Goal: Find specific page/section: Find specific page/section

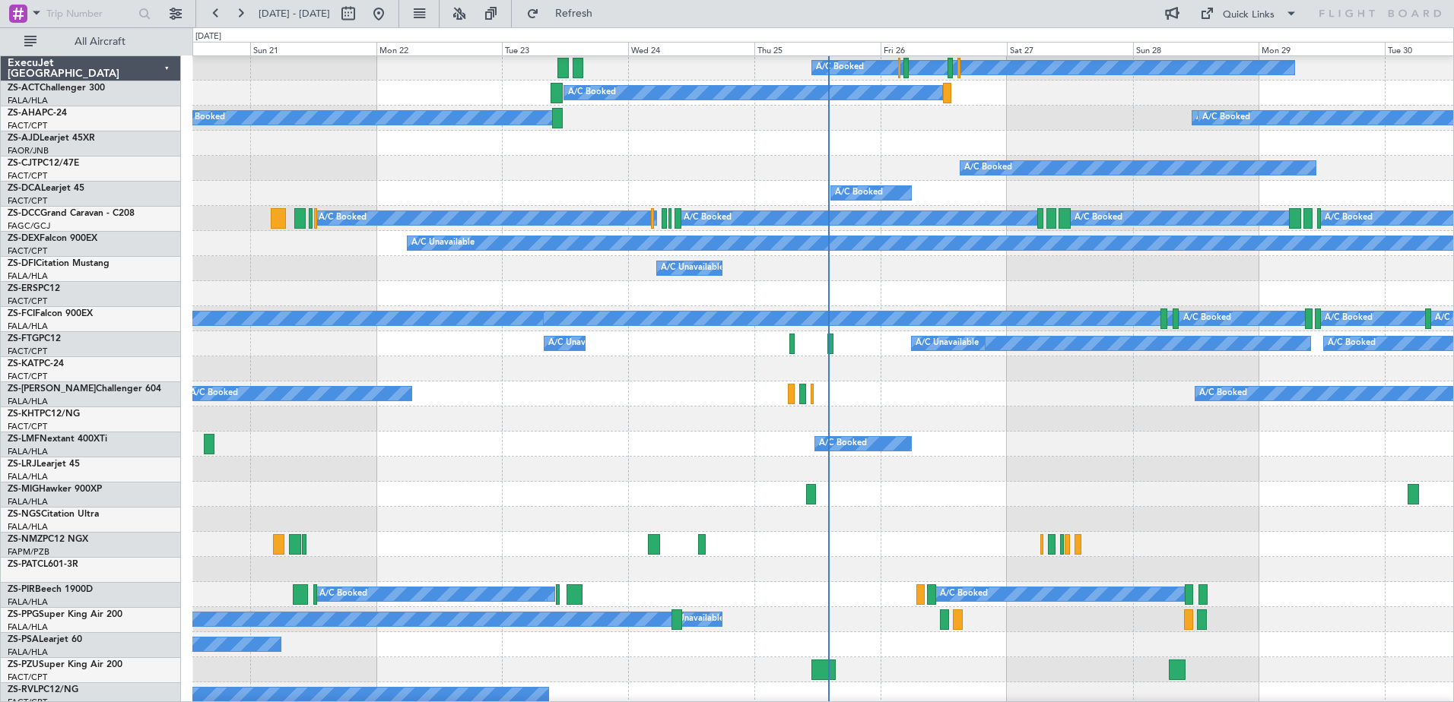
scroll to position [76, 0]
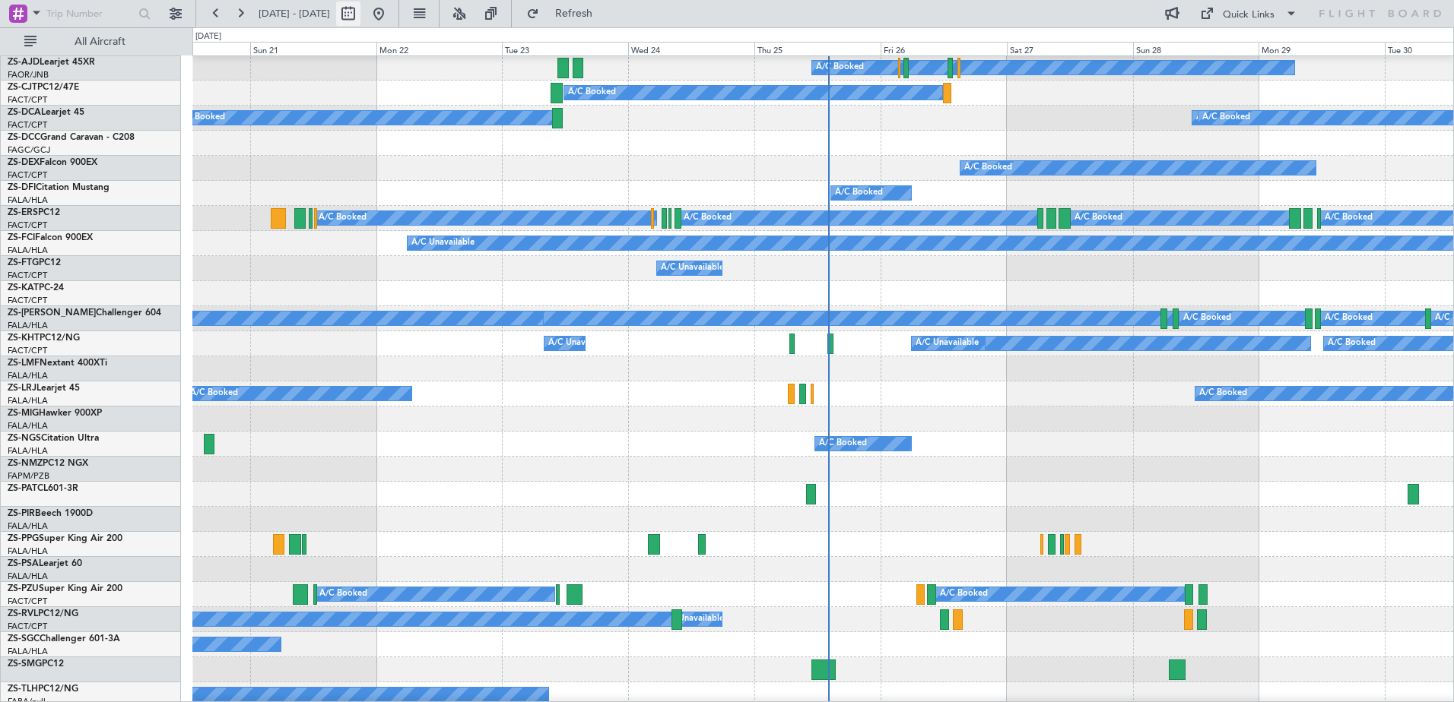
click at [360, 8] on button at bounding box center [348, 14] width 24 height 24
select select "9"
select select "2025"
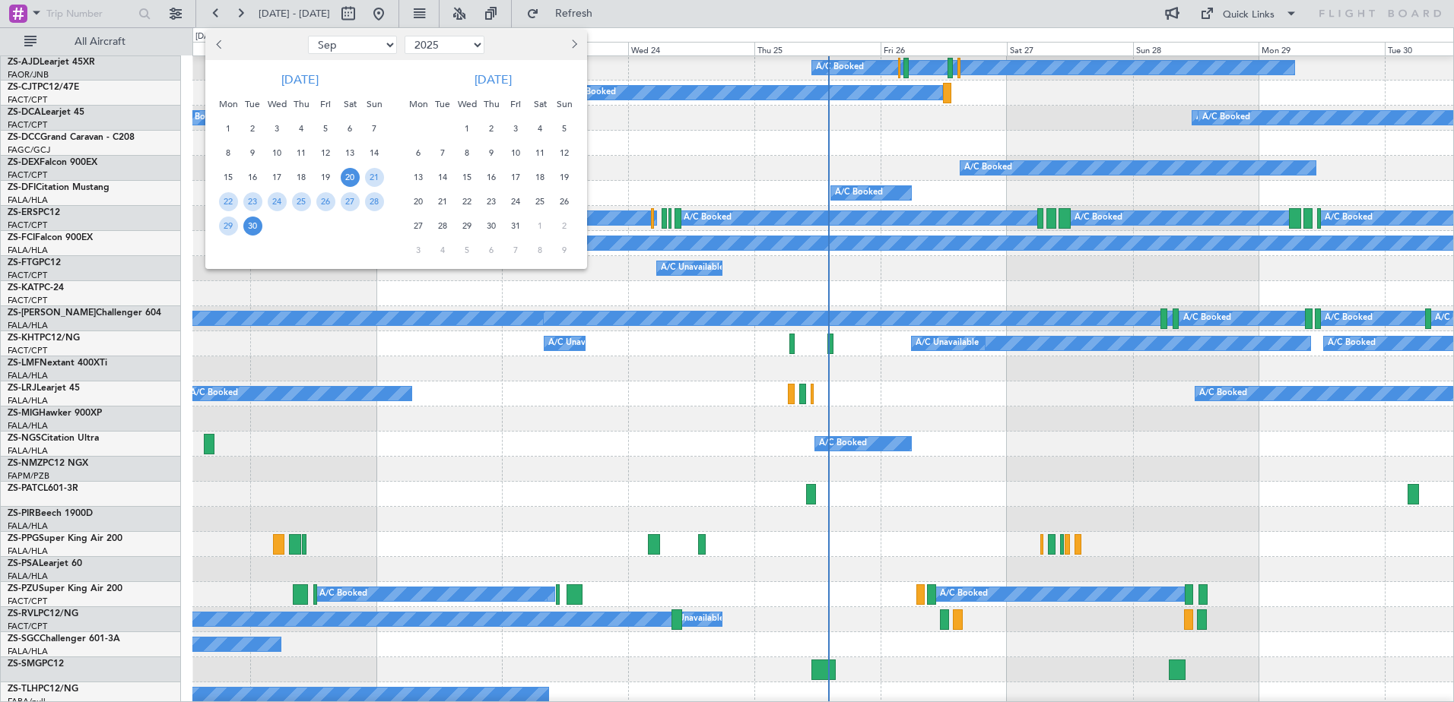
click at [565, 43] on button "Next month" at bounding box center [573, 45] width 17 height 24
click at [566, 43] on button "Next month" at bounding box center [573, 45] width 17 height 24
click at [442, 154] on span "6" at bounding box center [442, 153] width 19 height 19
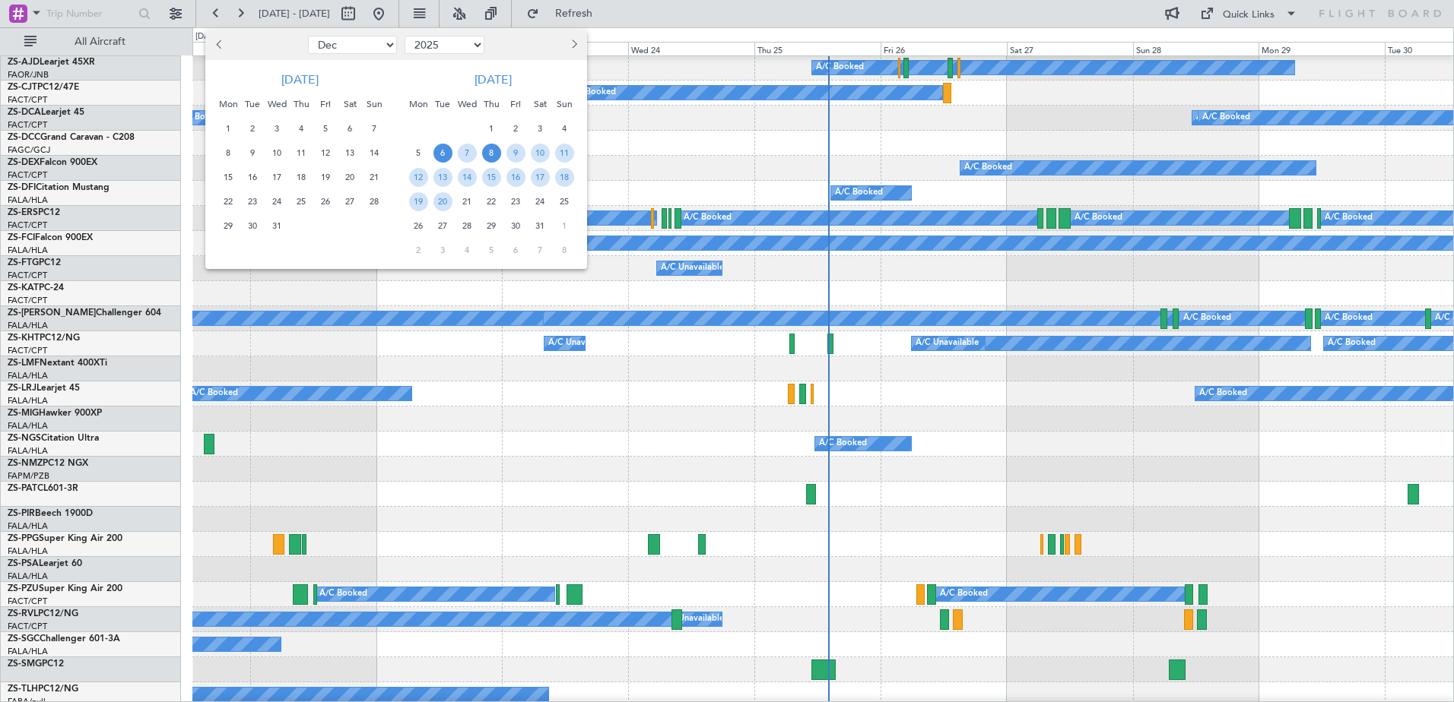
click at [495, 154] on span "8" at bounding box center [491, 153] width 19 height 19
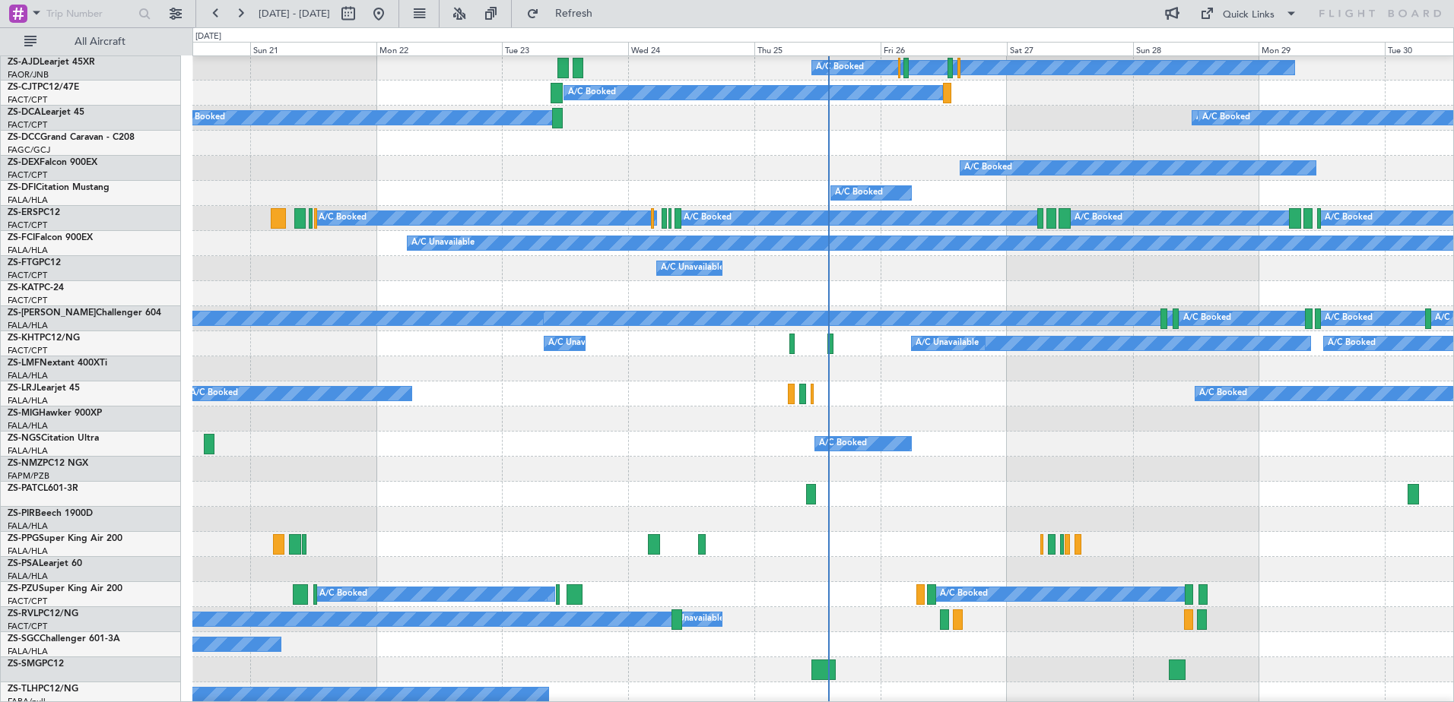
select select "1"
select select "2026"
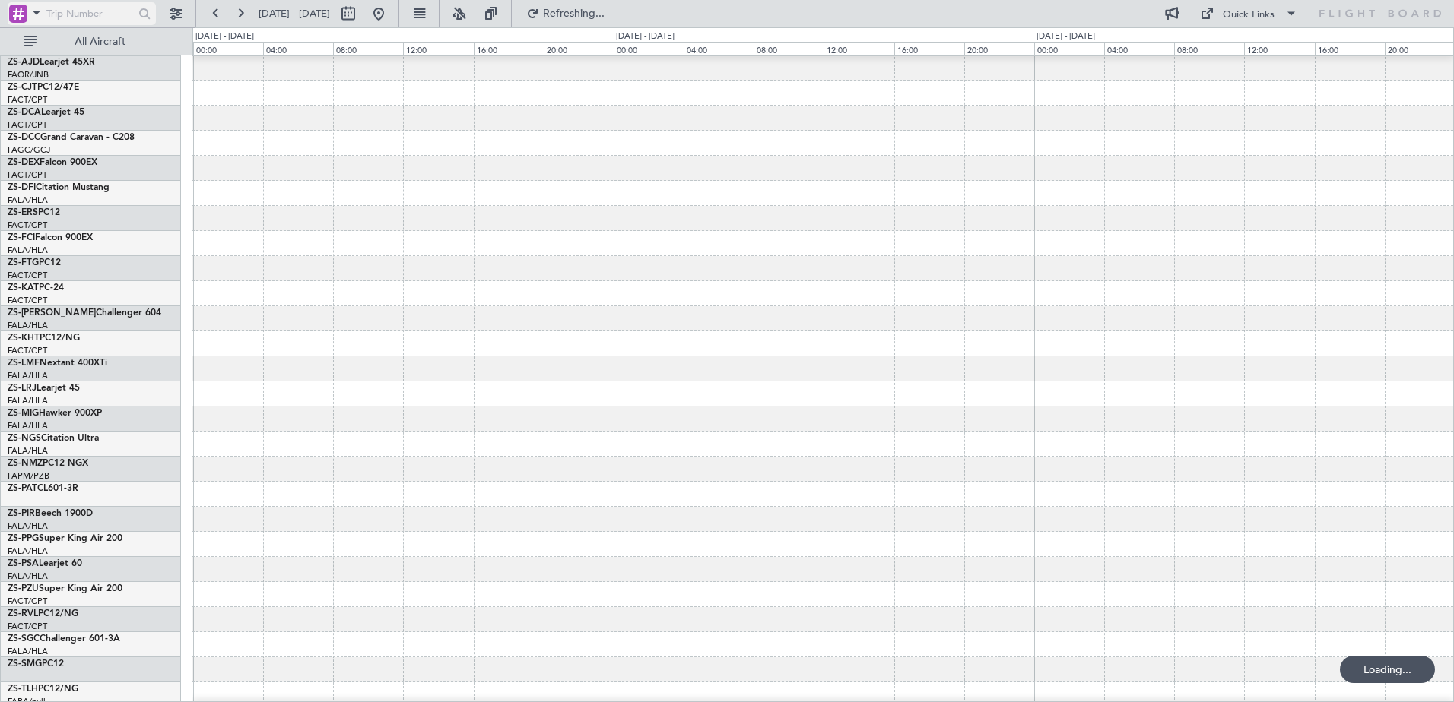
click at [38, 15] on span at bounding box center [36, 12] width 18 height 19
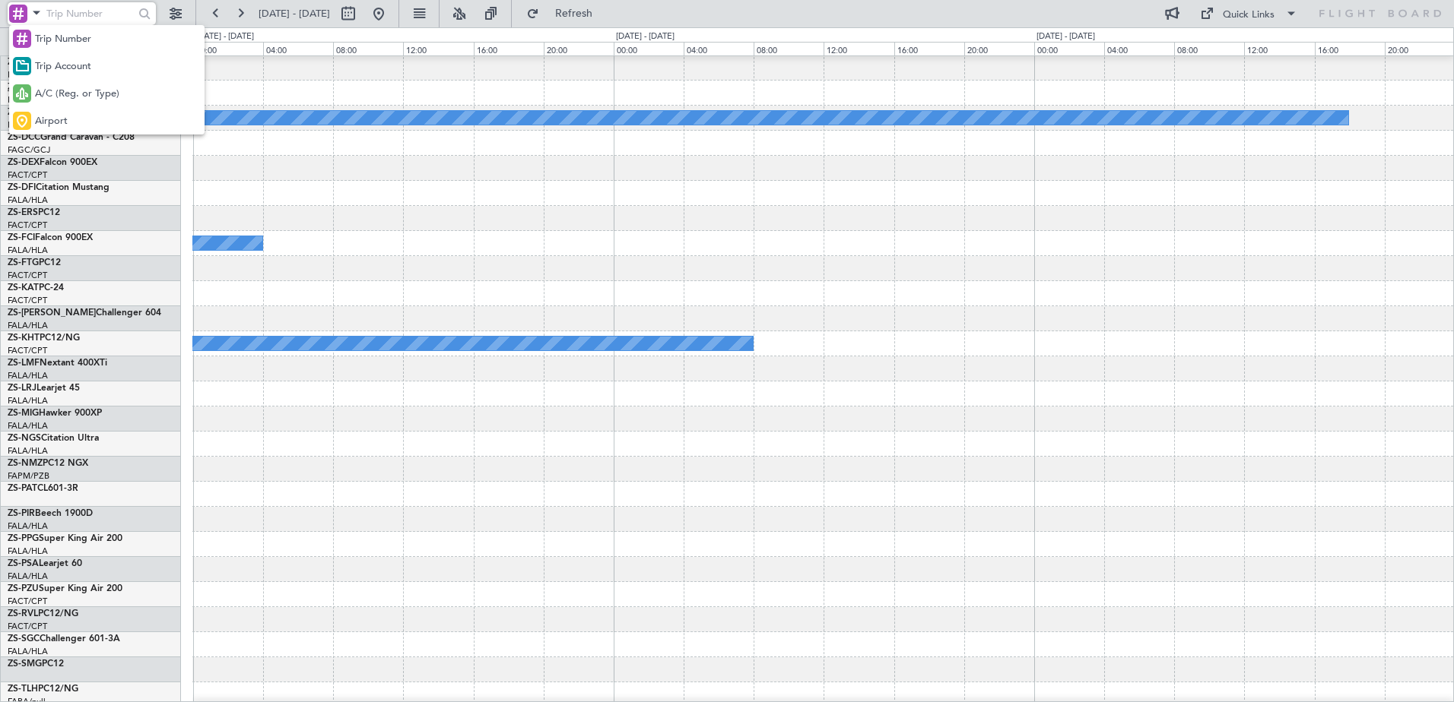
click at [64, 93] on span "A/C (Reg. or Type)" at bounding box center [77, 94] width 84 height 15
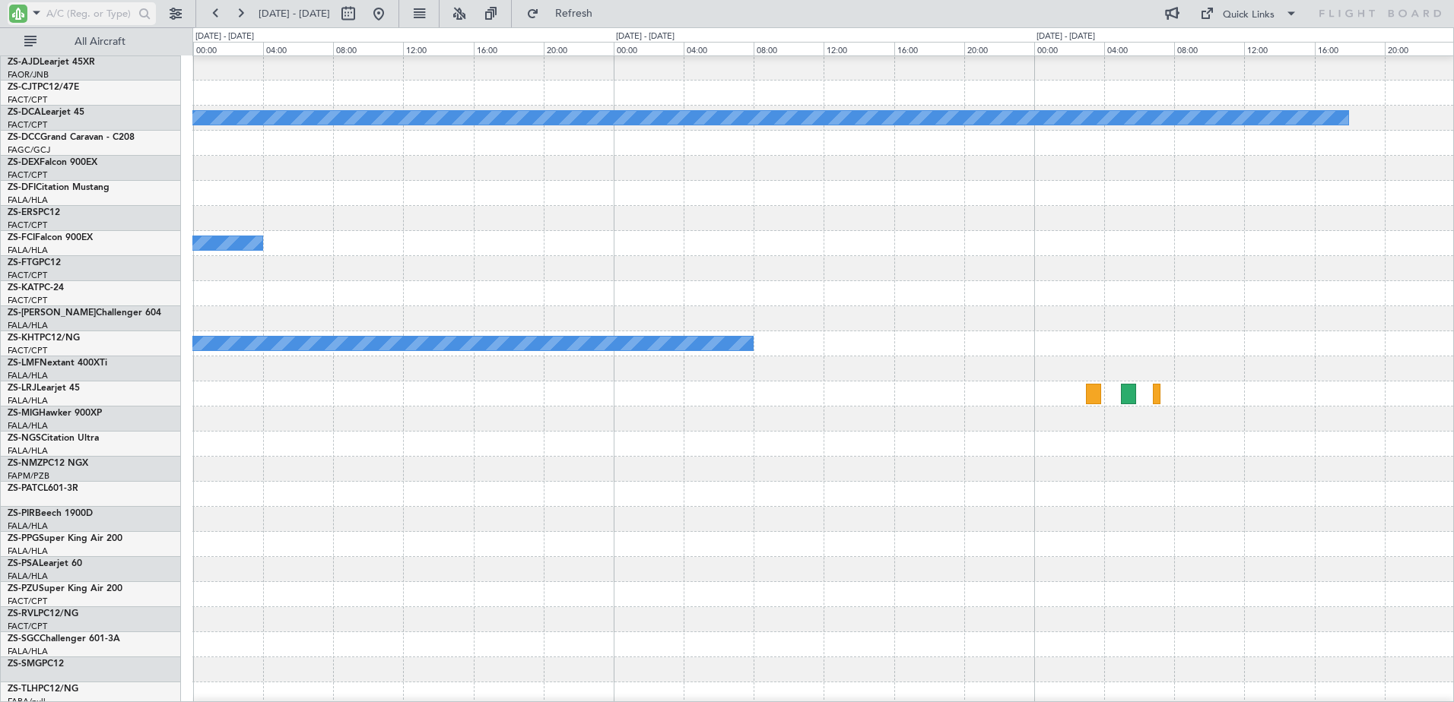
click at [91, 14] on input "text" at bounding box center [89, 13] width 87 height 23
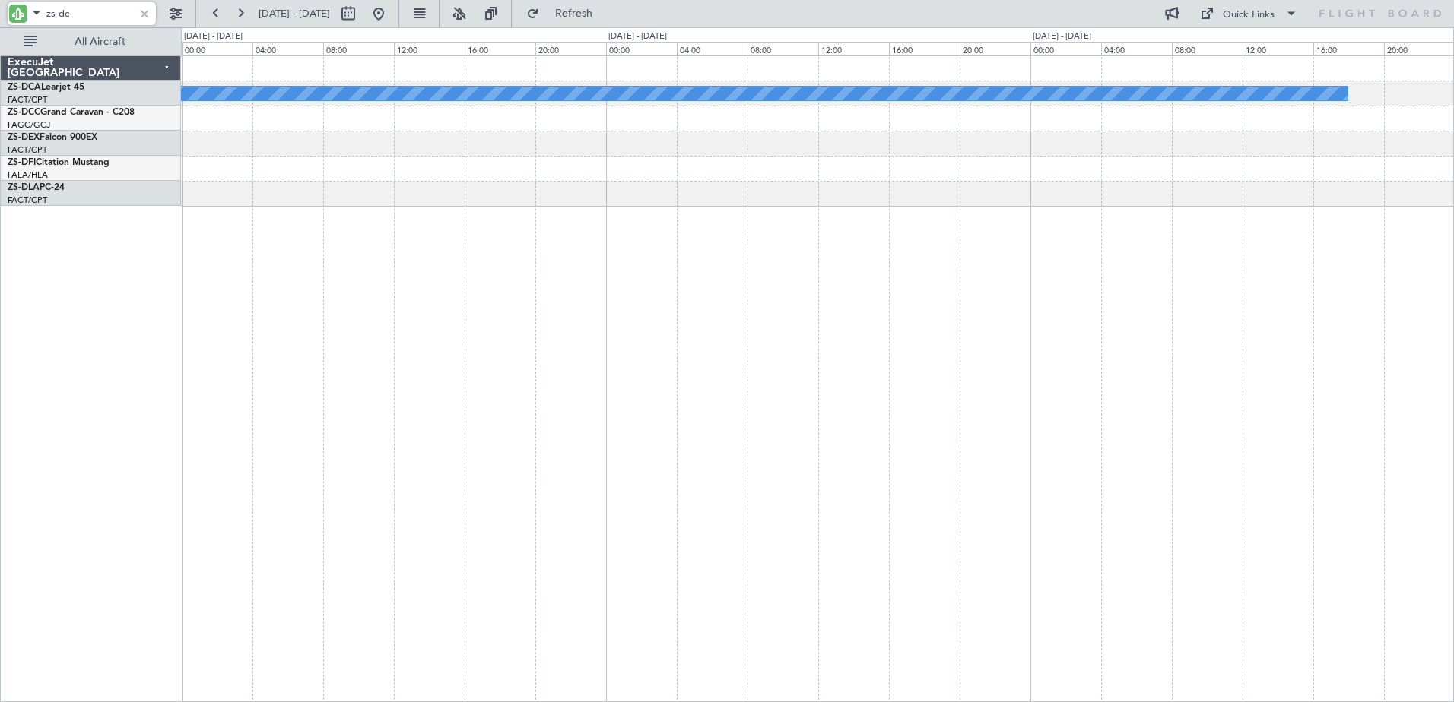
scroll to position [0, 0]
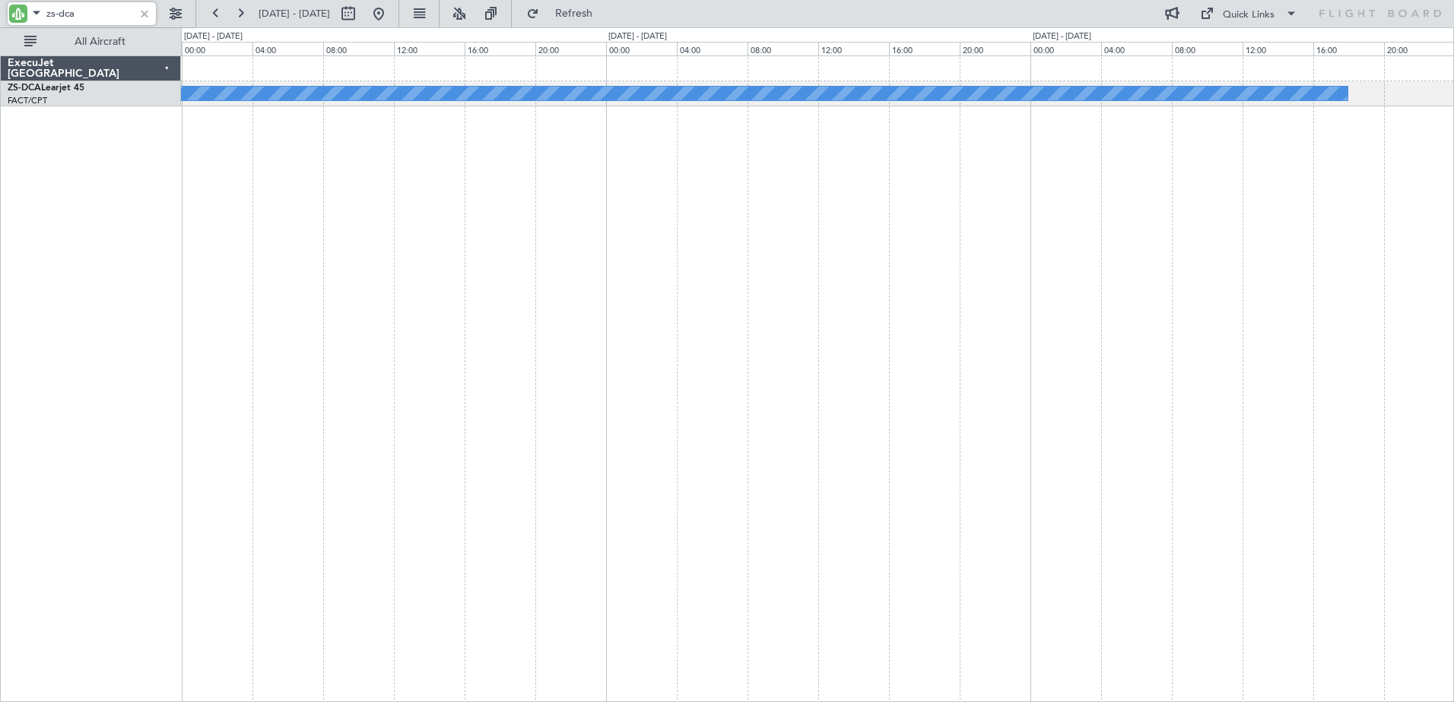
type input "zs-dca"
click at [141, 14] on div at bounding box center [144, 13] width 17 height 17
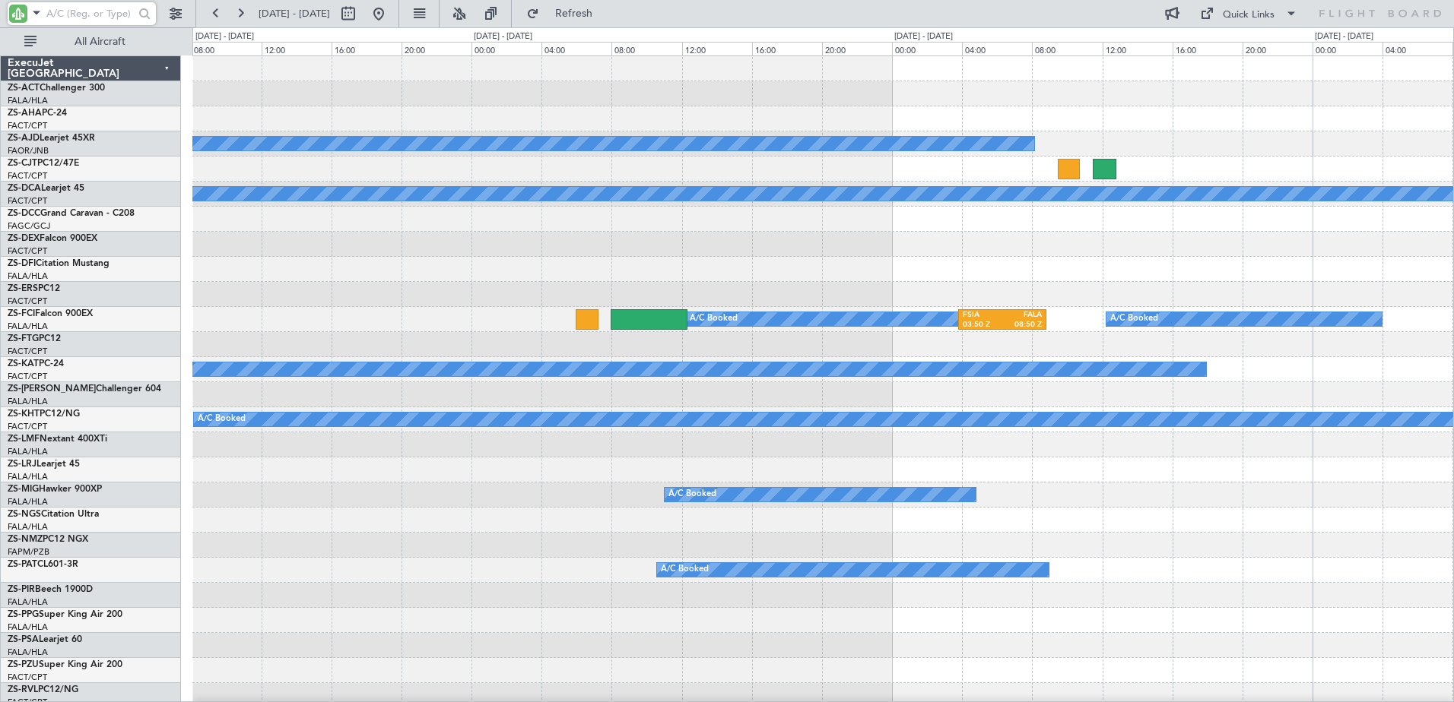
click at [1378, 365] on div "A/C Booked A/C Unavailable A/C Booked FSIA 03:50 Z FALA 08:50 Z A/C Booked A/C …" at bounding box center [822, 683] width 1260 height 1254
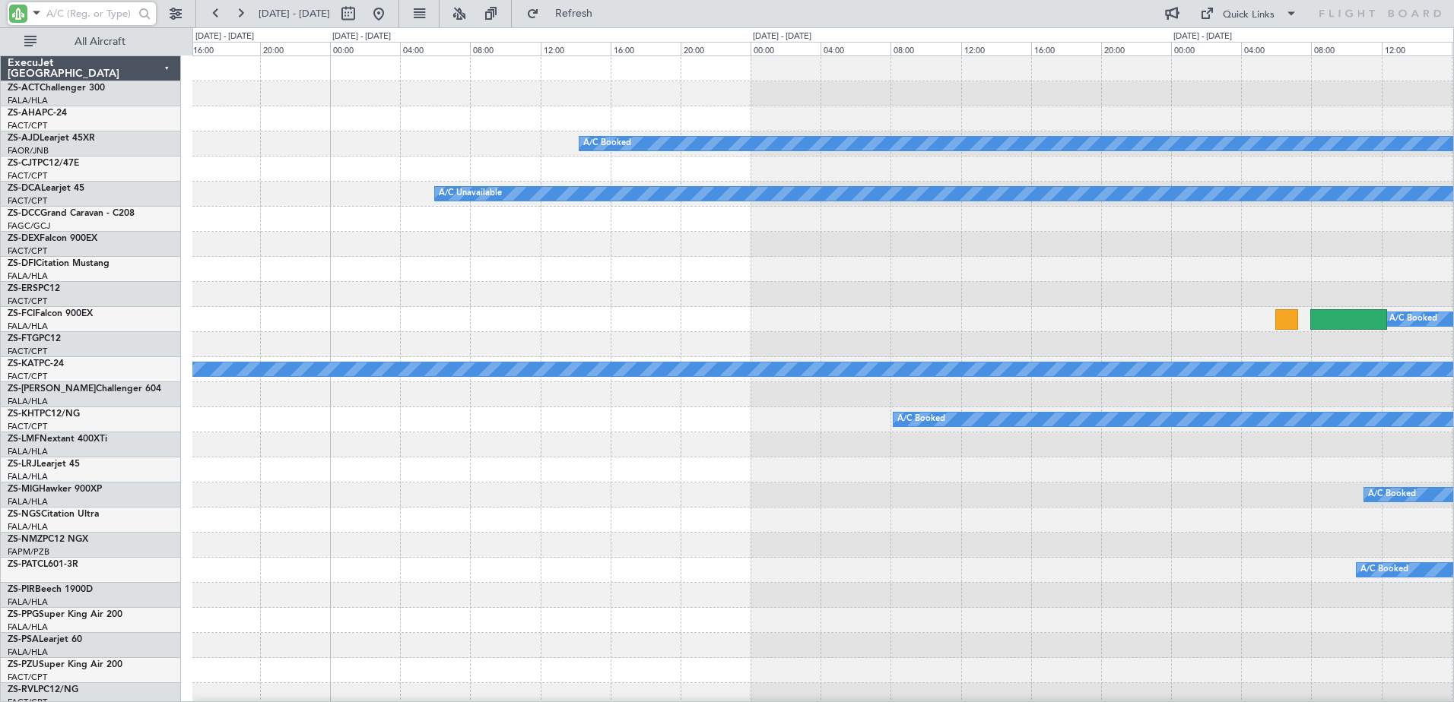
click at [1431, 465] on div "A/C Booked A/C Unavailable A/C Booked A/C Booked FSIA 03:50 Z FALA 08:50 Z A/C …" at bounding box center [822, 683] width 1260 height 1254
click at [1149, 457] on div "A/C Booked A/C Unavailable A/C Booked A/C Booked FSIA 03:50 Z FALA 08:50 Z A/C …" at bounding box center [822, 683] width 1260 height 1254
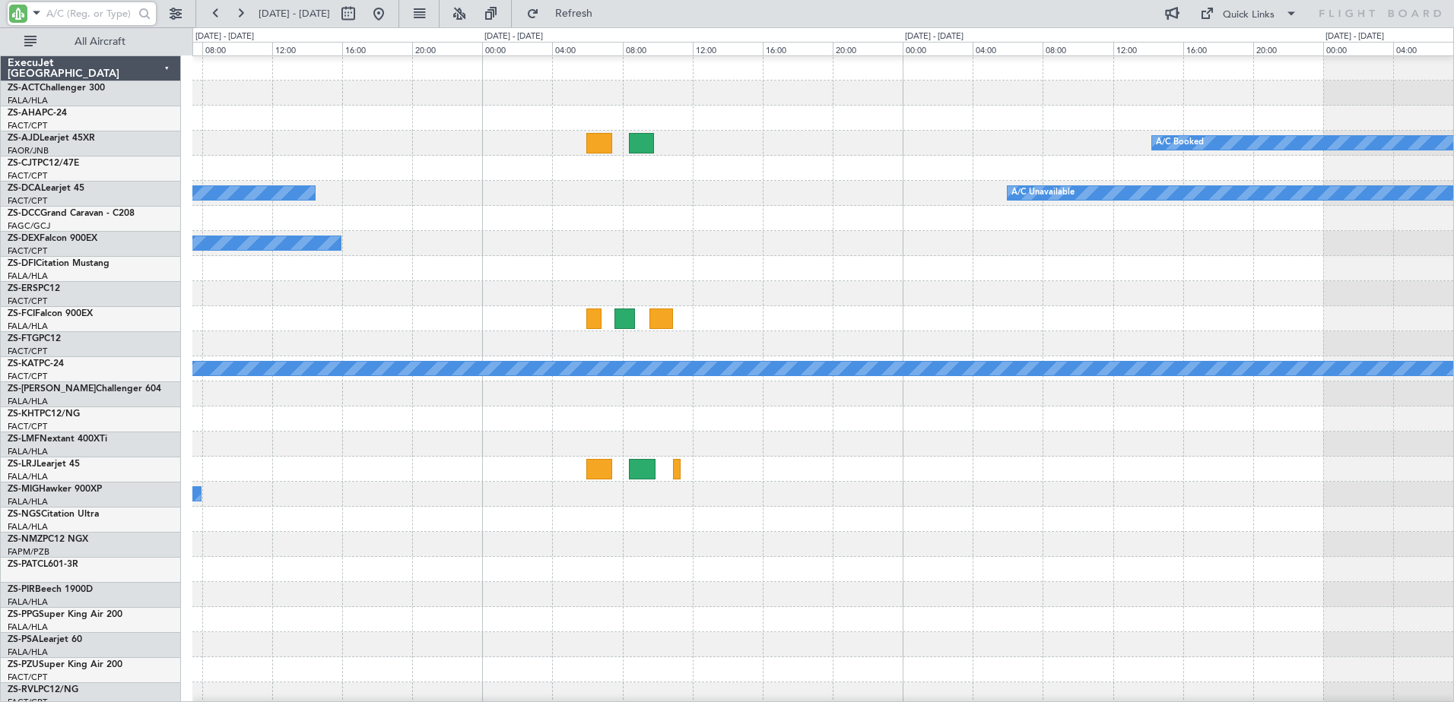
click at [1232, 483] on div "A/C Booked A/C Unavailable A/C Booked A/C Unavailable A/C Unavailable A/C Booke…" at bounding box center [822, 682] width 1260 height 1254
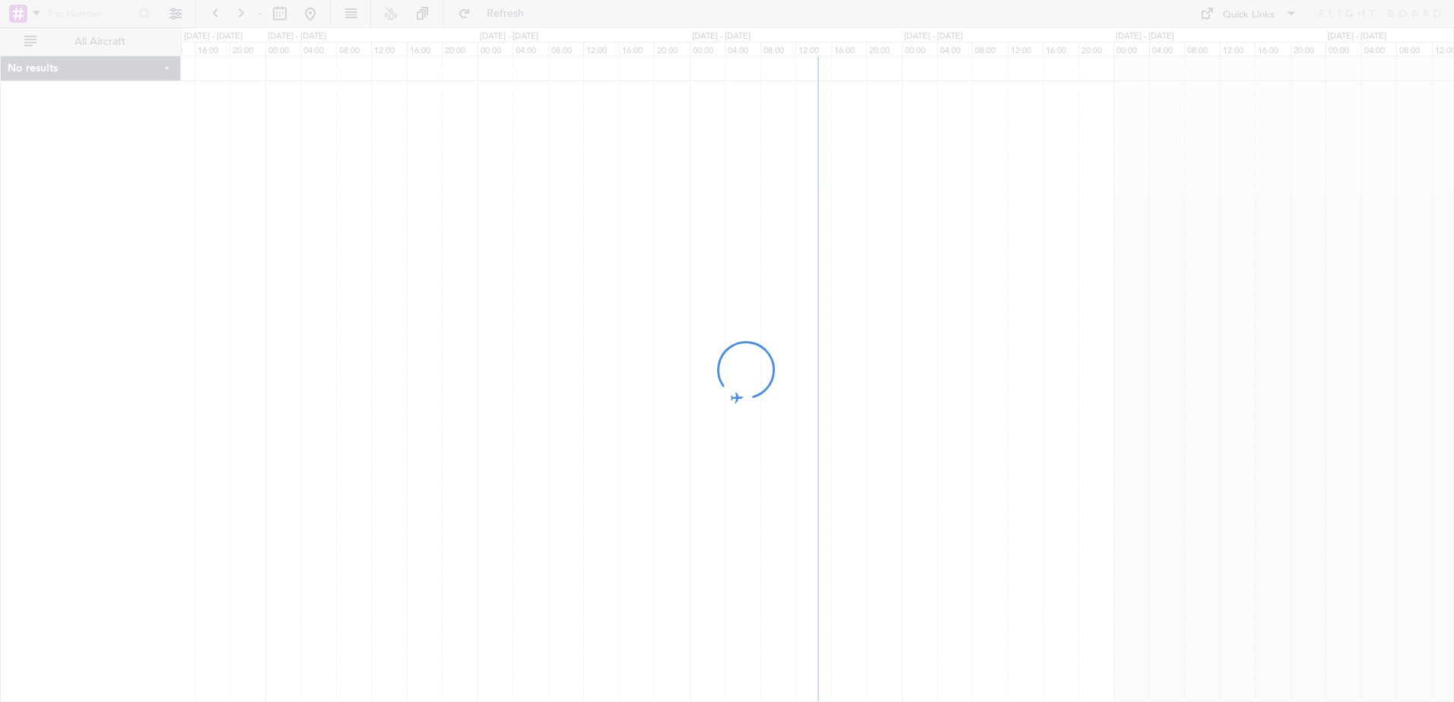
drag, startPoint x: 1048, startPoint y: 441, endPoint x: 639, endPoint y: 445, distance: 408.3
click at [639, 441] on div at bounding box center [727, 351] width 1454 height 702
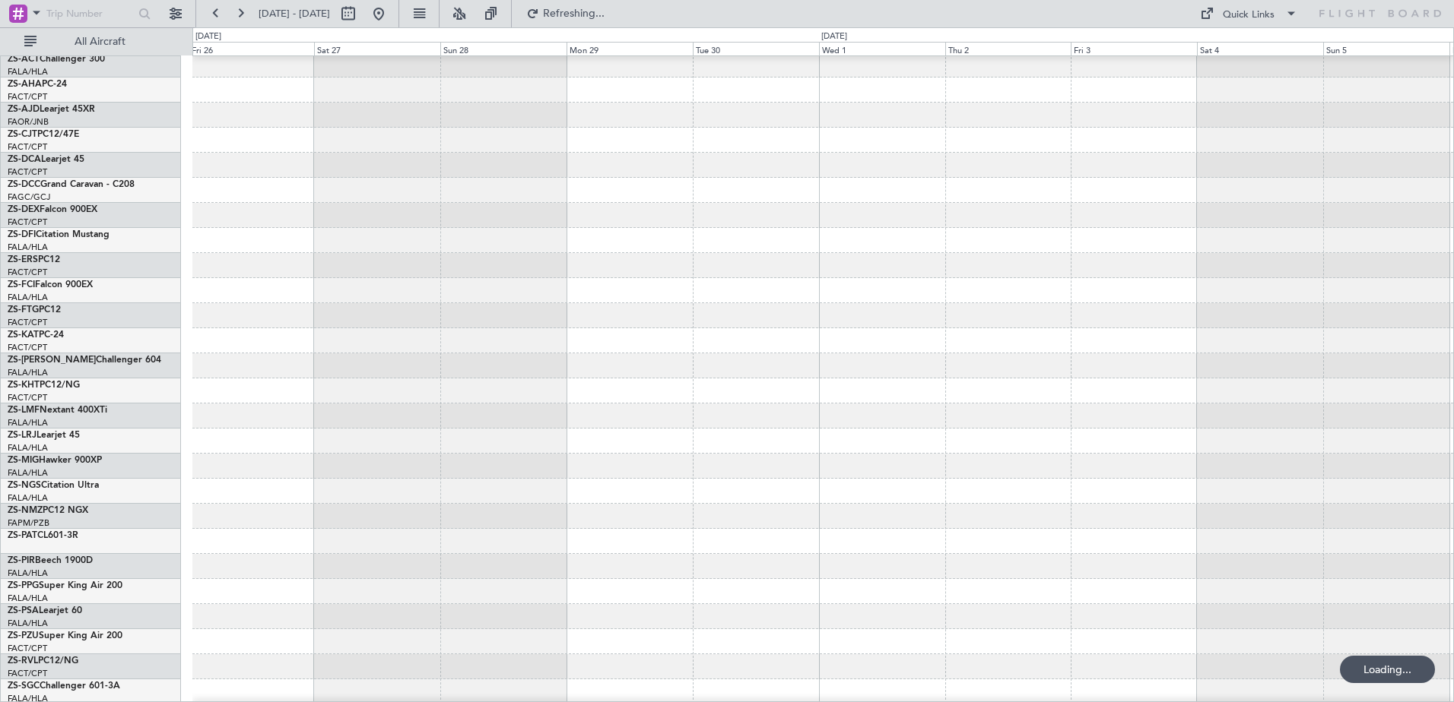
click at [698, 458] on div at bounding box center [822, 466] width 1260 height 25
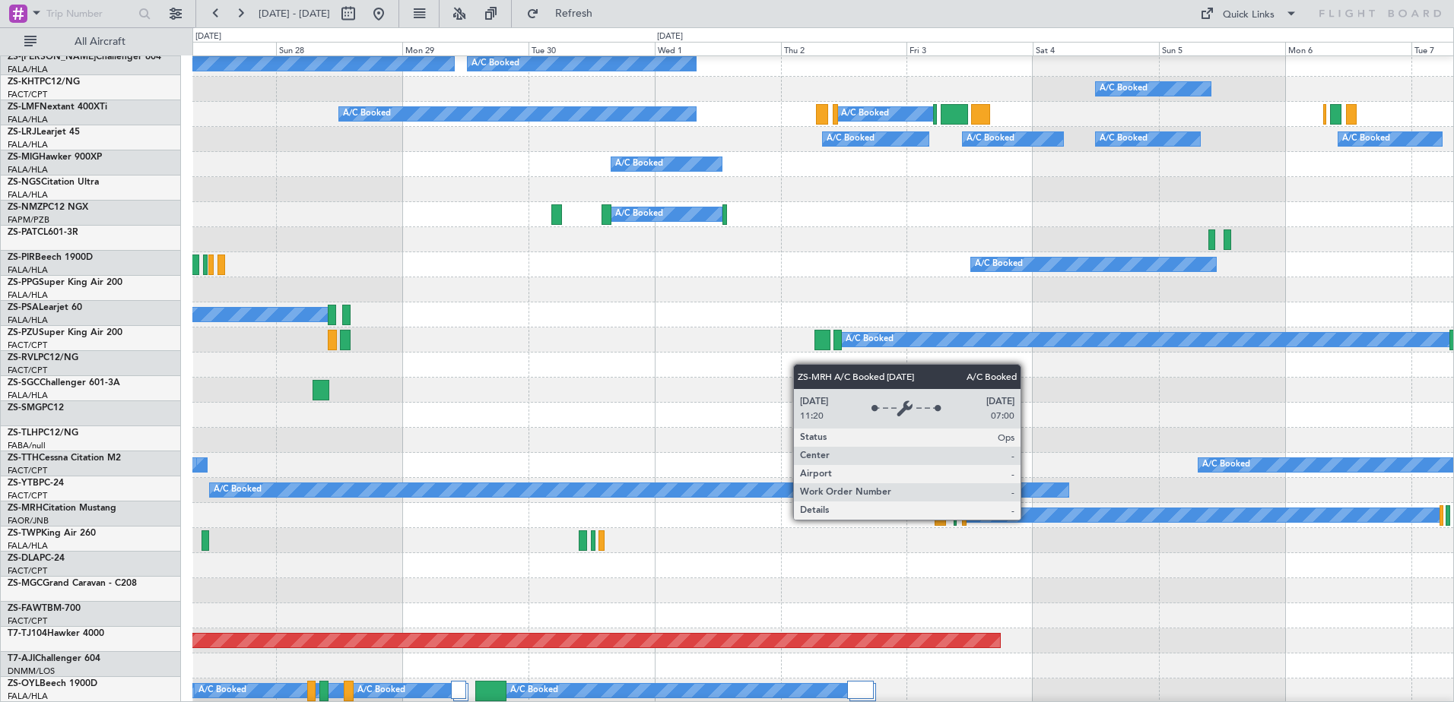
scroll to position [372, 0]
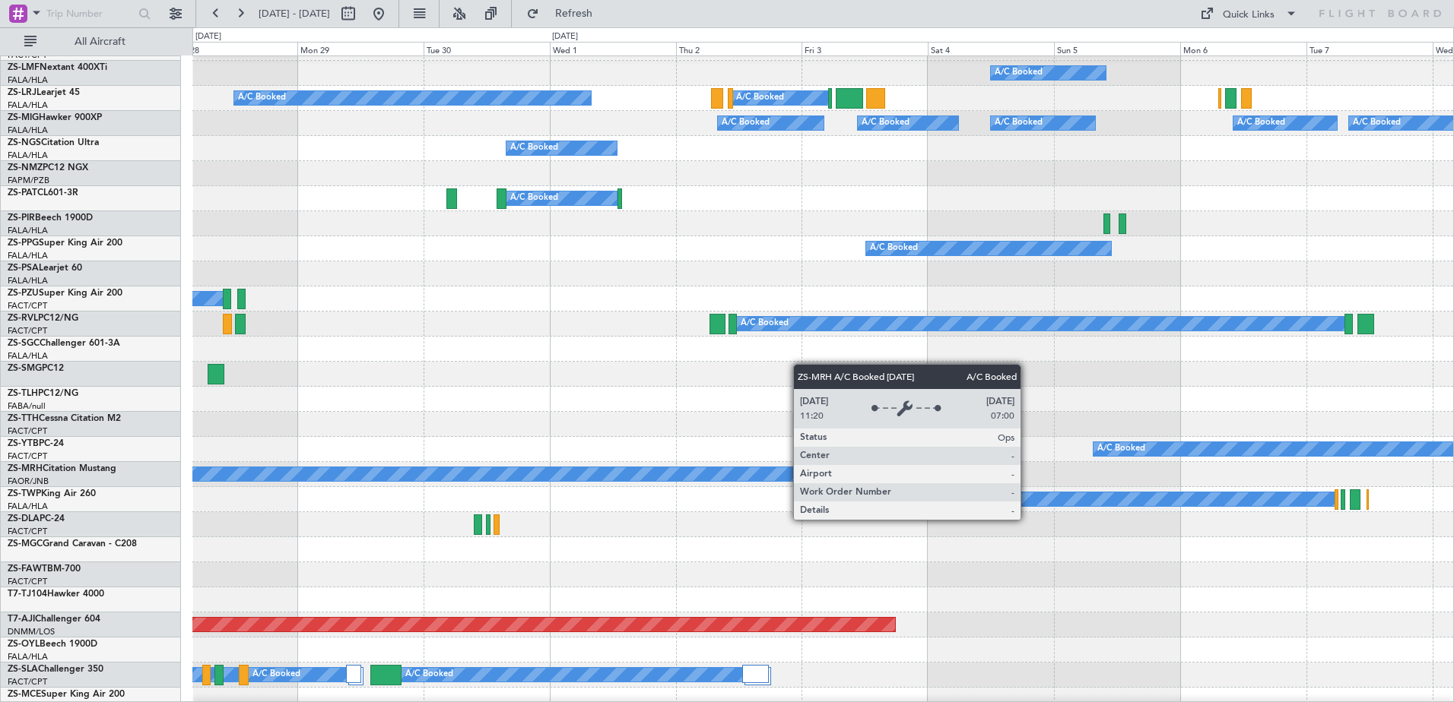
click at [799, 541] on div at bounding box center [822, 549] width 1260 height 25
click at [927, 560] on div at bounding box center [822, 549] width 1260 height 25
click at [922, 569] on div at bounding box center [822, 575] width 1260 height 25
click at [1032, 566] on div at bounding box center [822, 575] width 1260 height 25
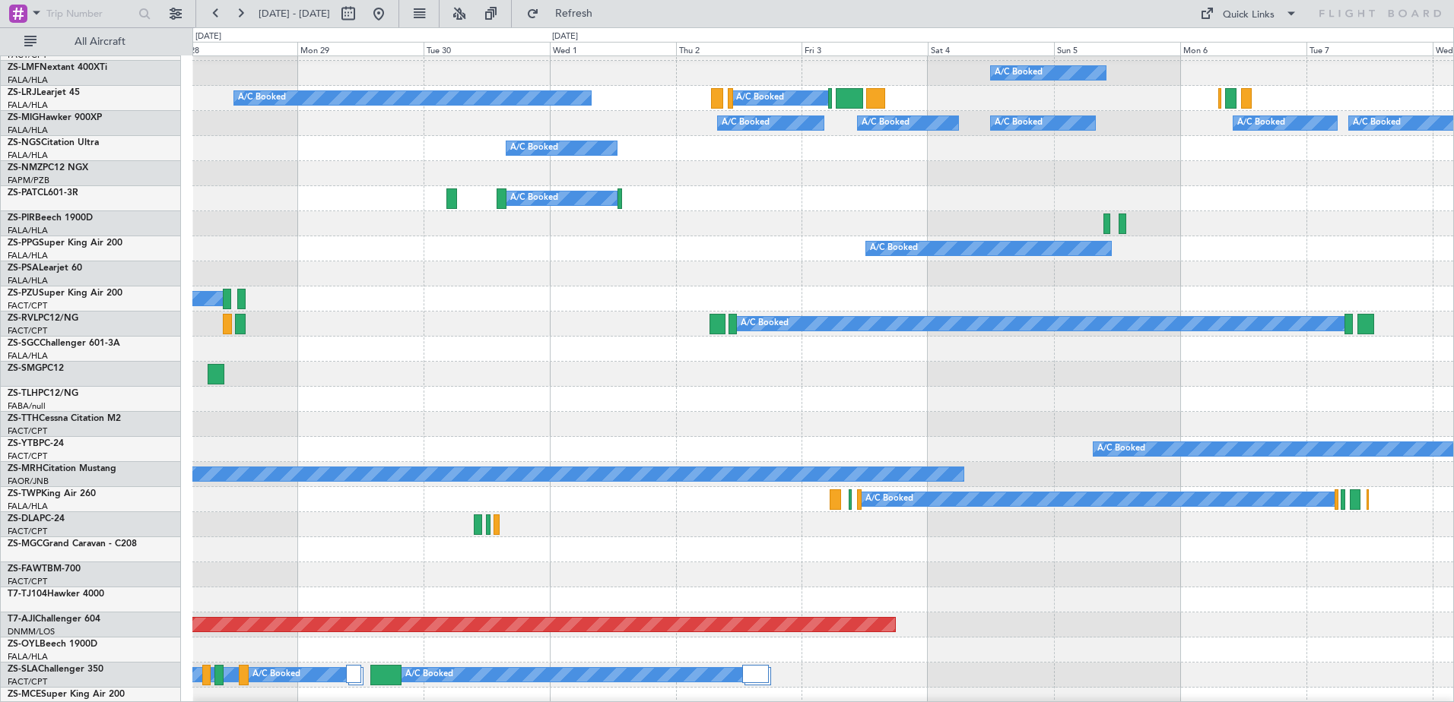
click at [1049, 438] on div "A/C Booked A/C Booked A/C Booked A/C Booked A/C Booked" at bounding box center [822, 449] width 1260 height 25
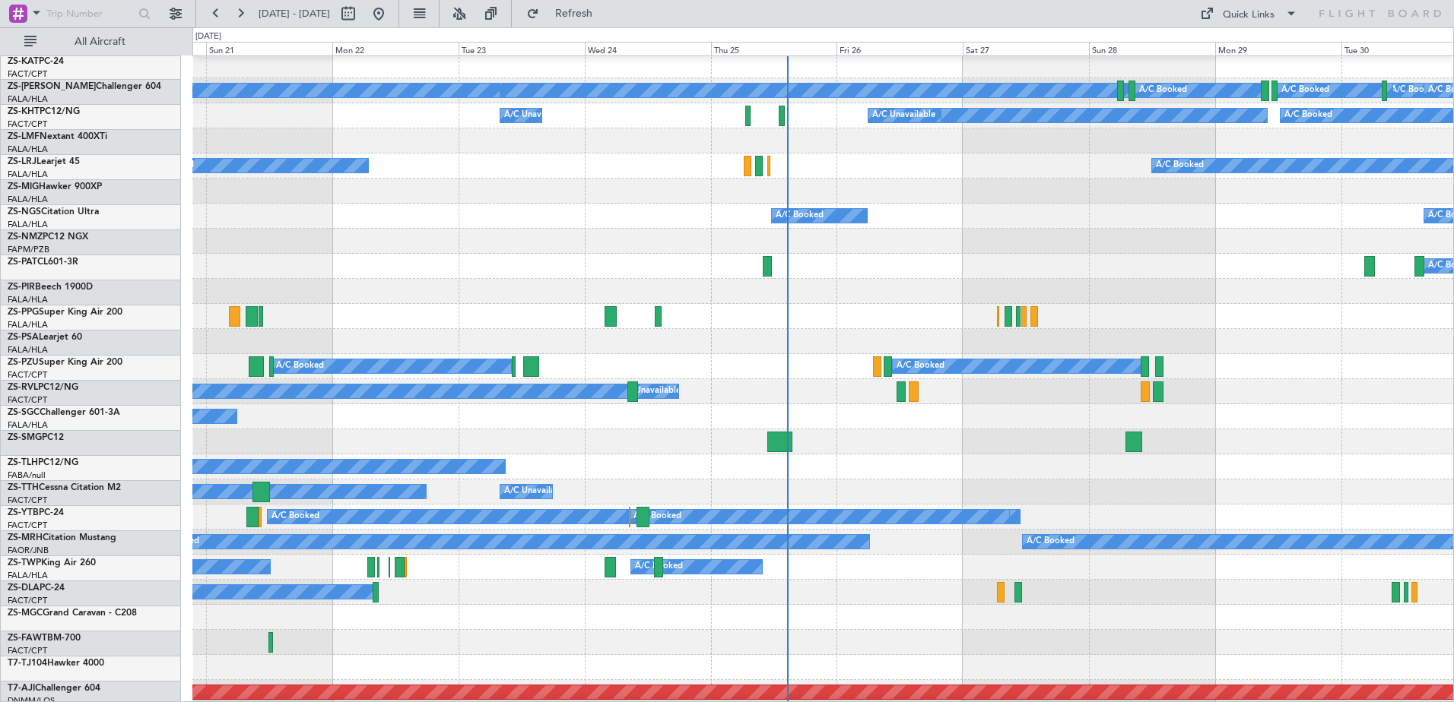
click at [1436, 610] on div at bounding box center [822, 617] width 1260 height 25
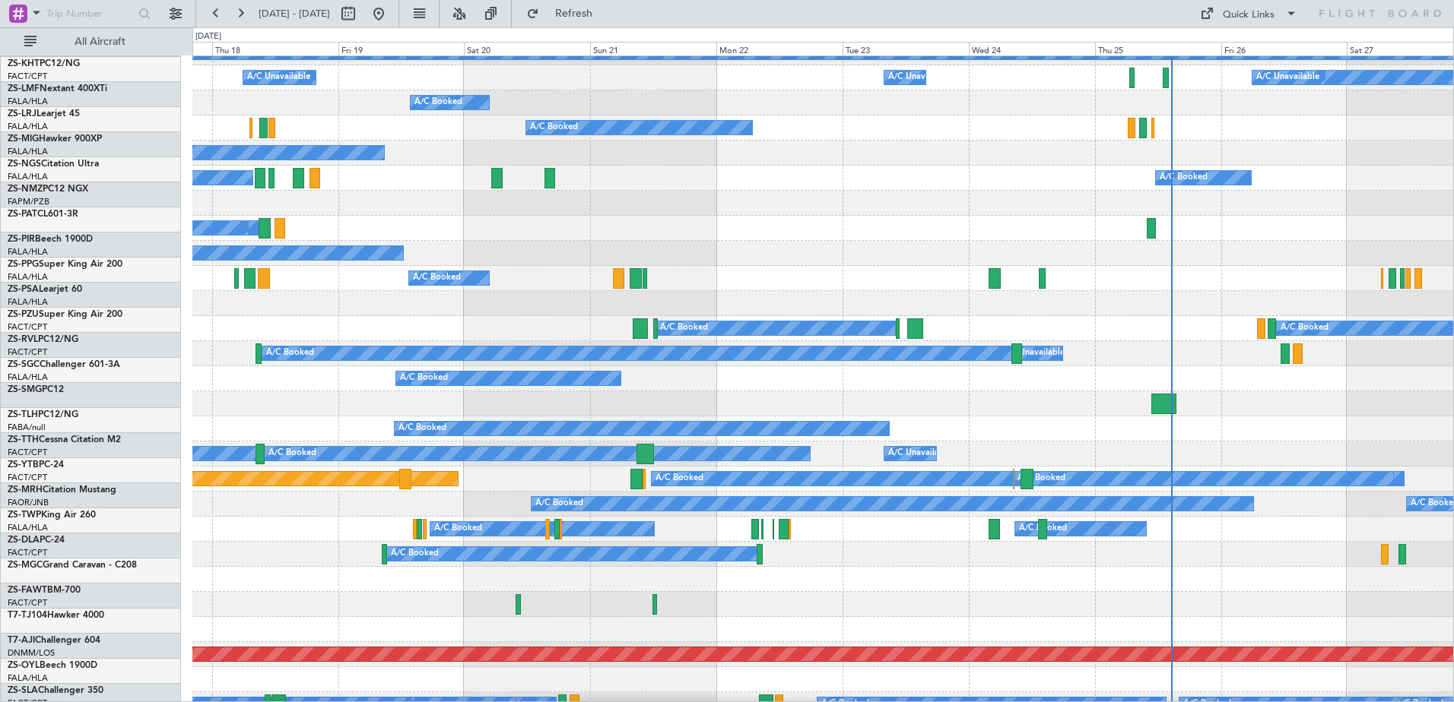
click at [1246, 567] on div at bounding box center [822, 579] width 1260 height 25
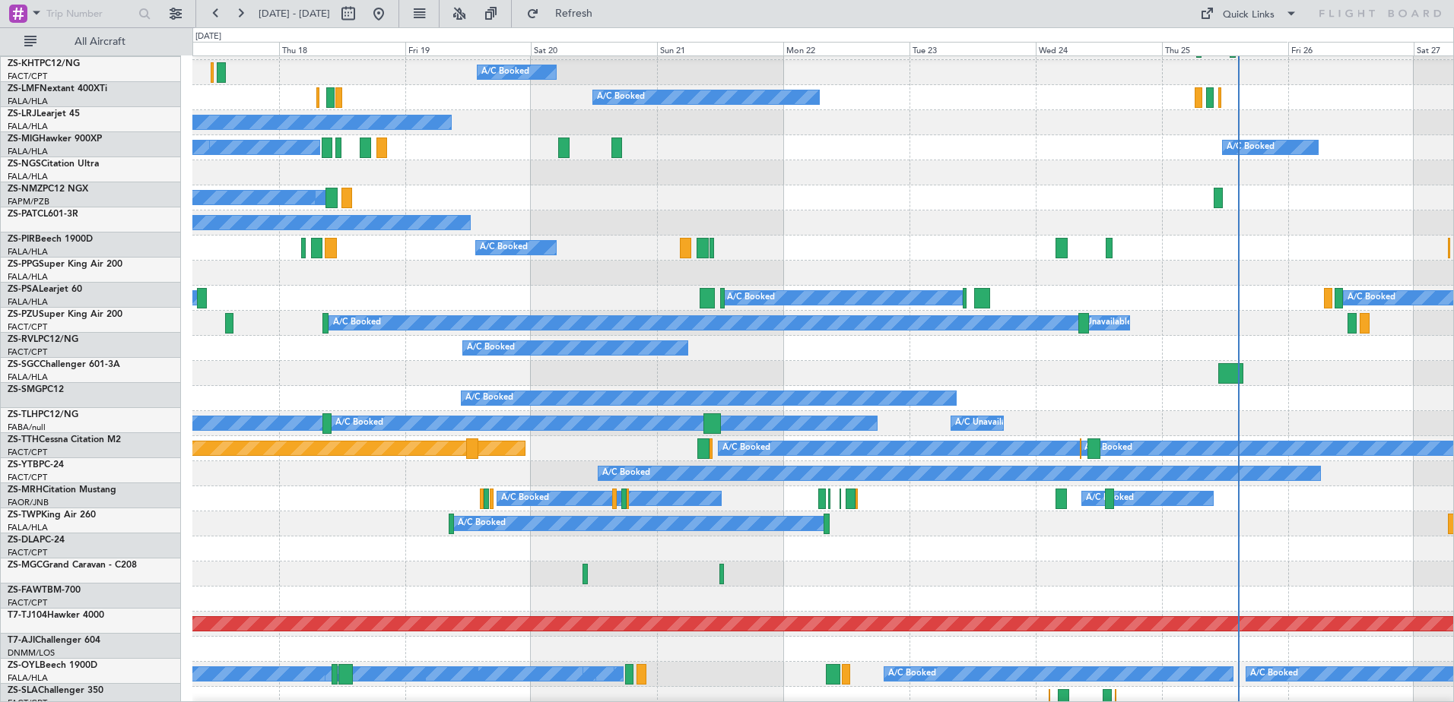
scroll to position [373, 0]
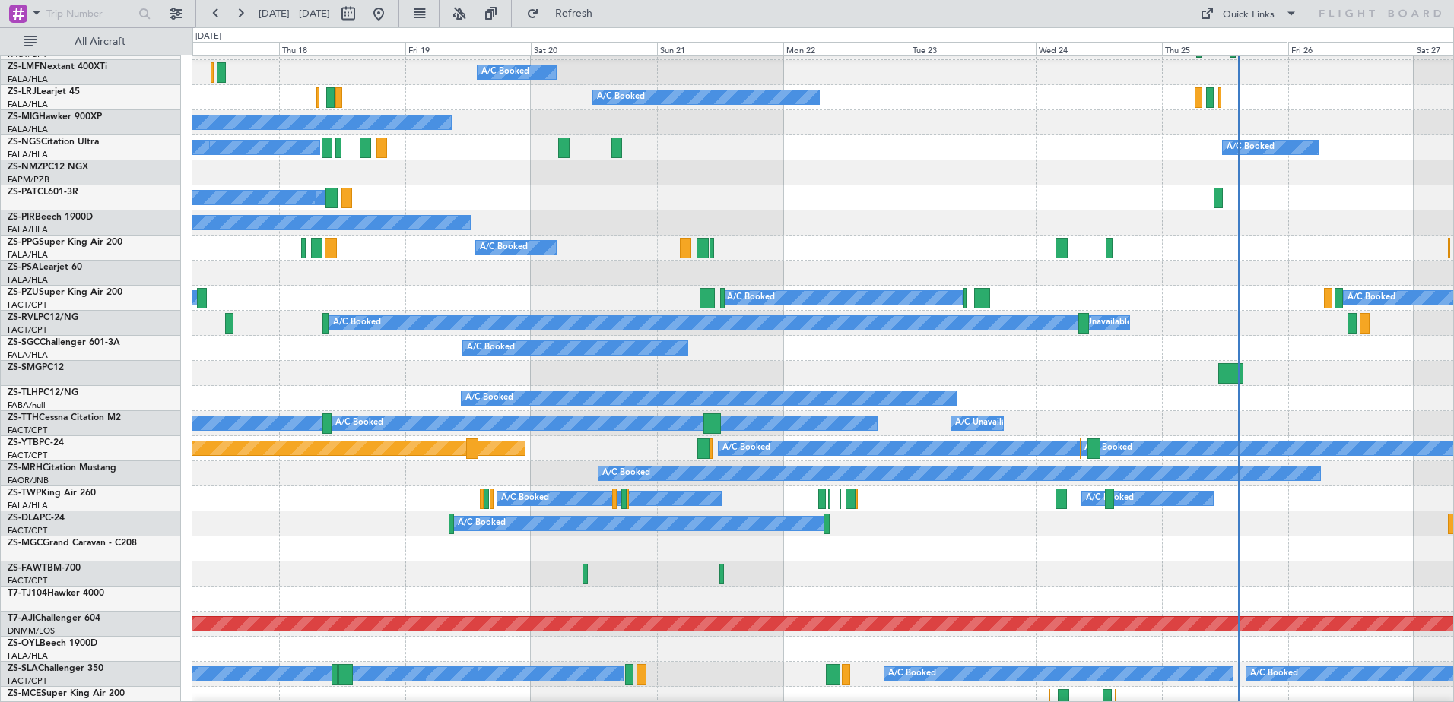
click at [1042, 484] on div "A/C Booked A/C Unavailable A/C Unavailable A/C Unavailable A/C Booked A/C Booke…" at bounding box center [822, 336] width 1260 height 1305
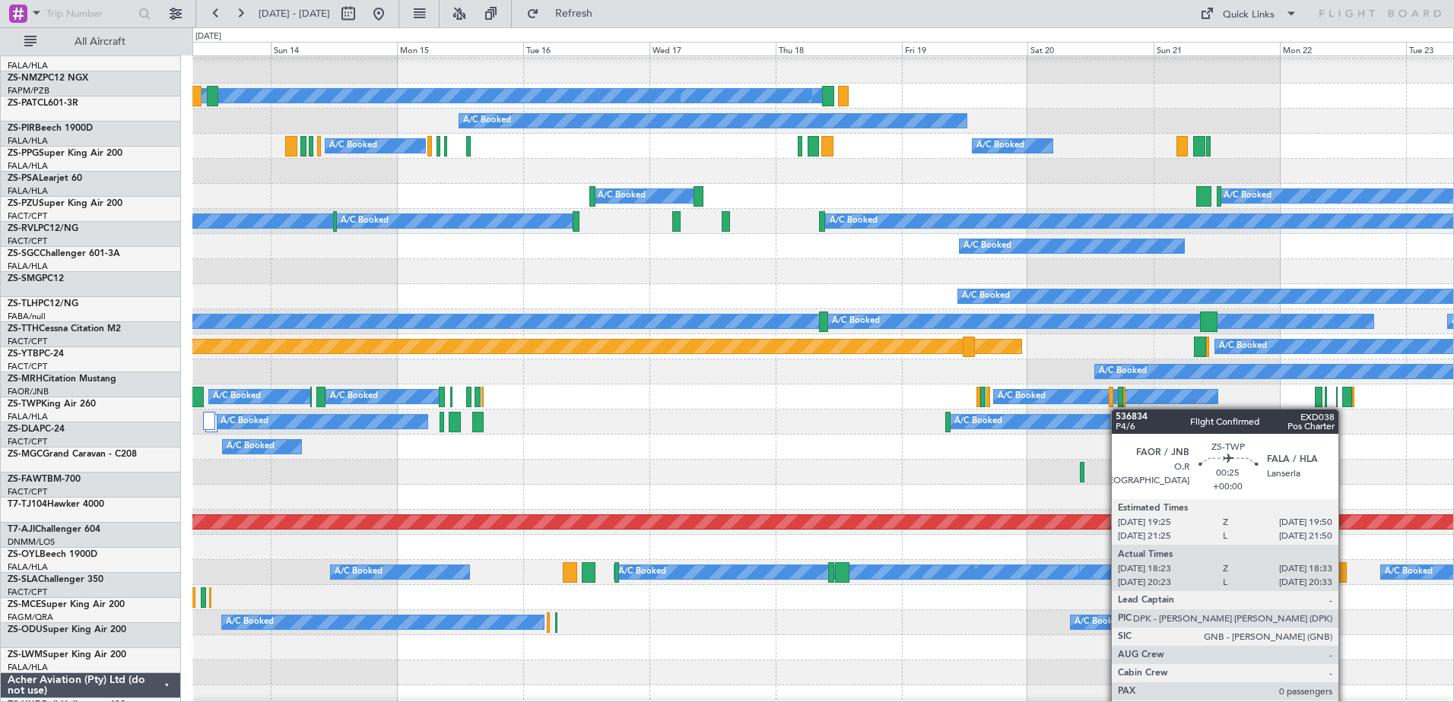
click at [1124, 395] on div "A/C Booked A/C Booked A/C Booked A/C Booked A/C Booked" at bounding box center [822, 397] width 1260 height 25
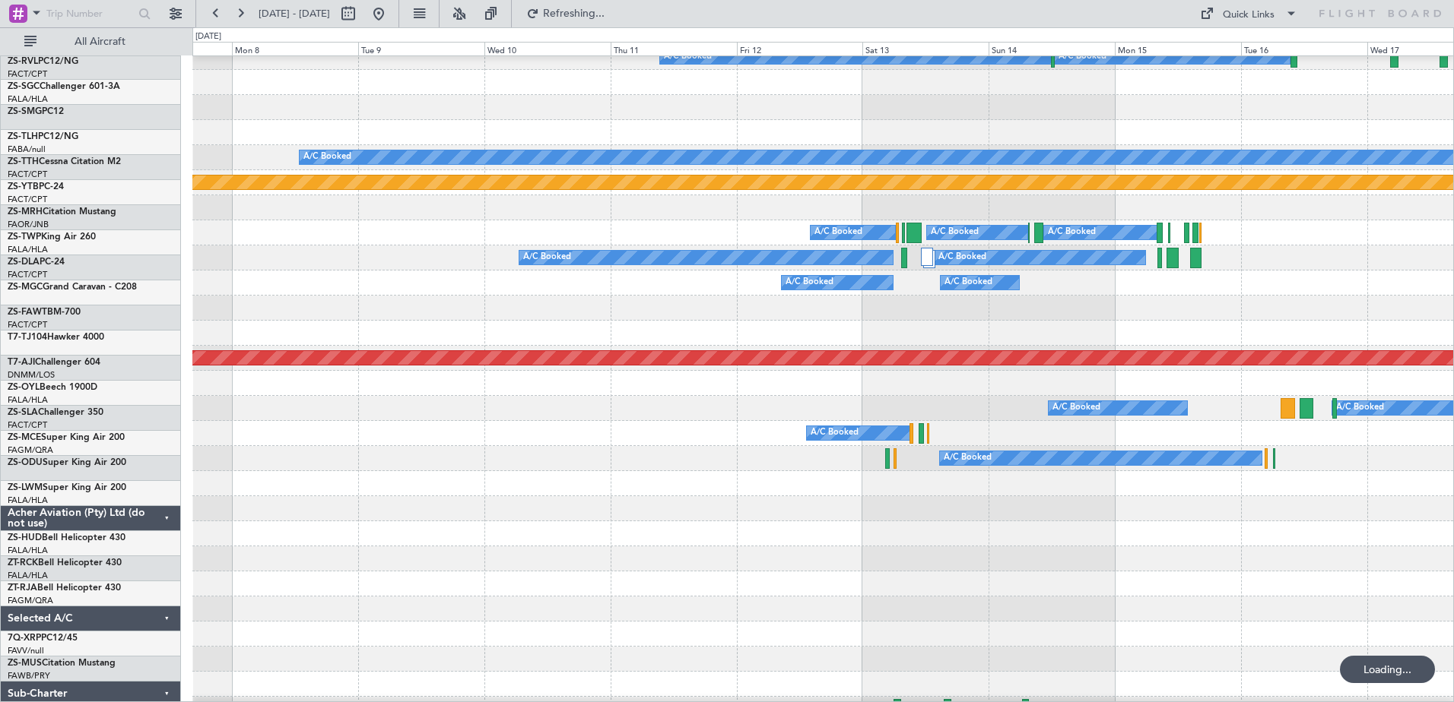
scroll to position [640, 0]
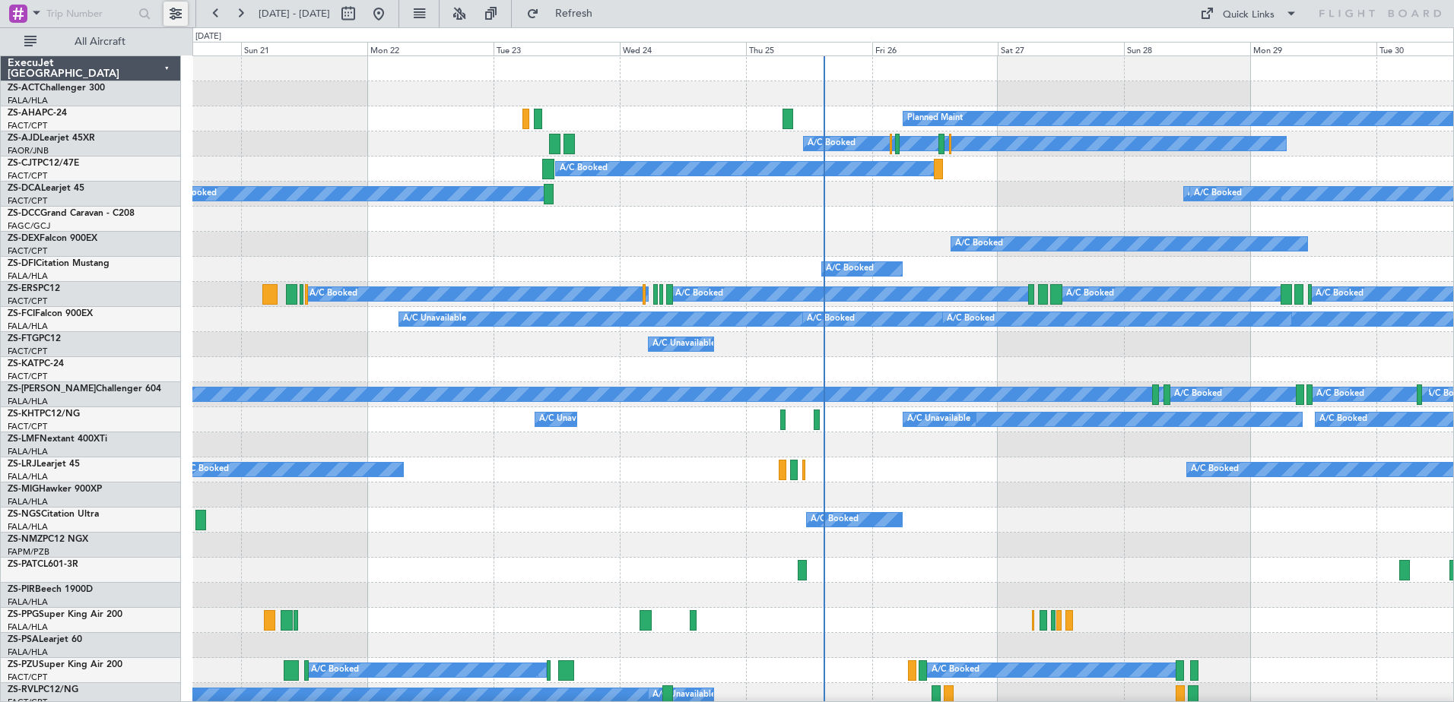
click at [182, 14] on button at bounding box center [175, 14] width 24 height 24
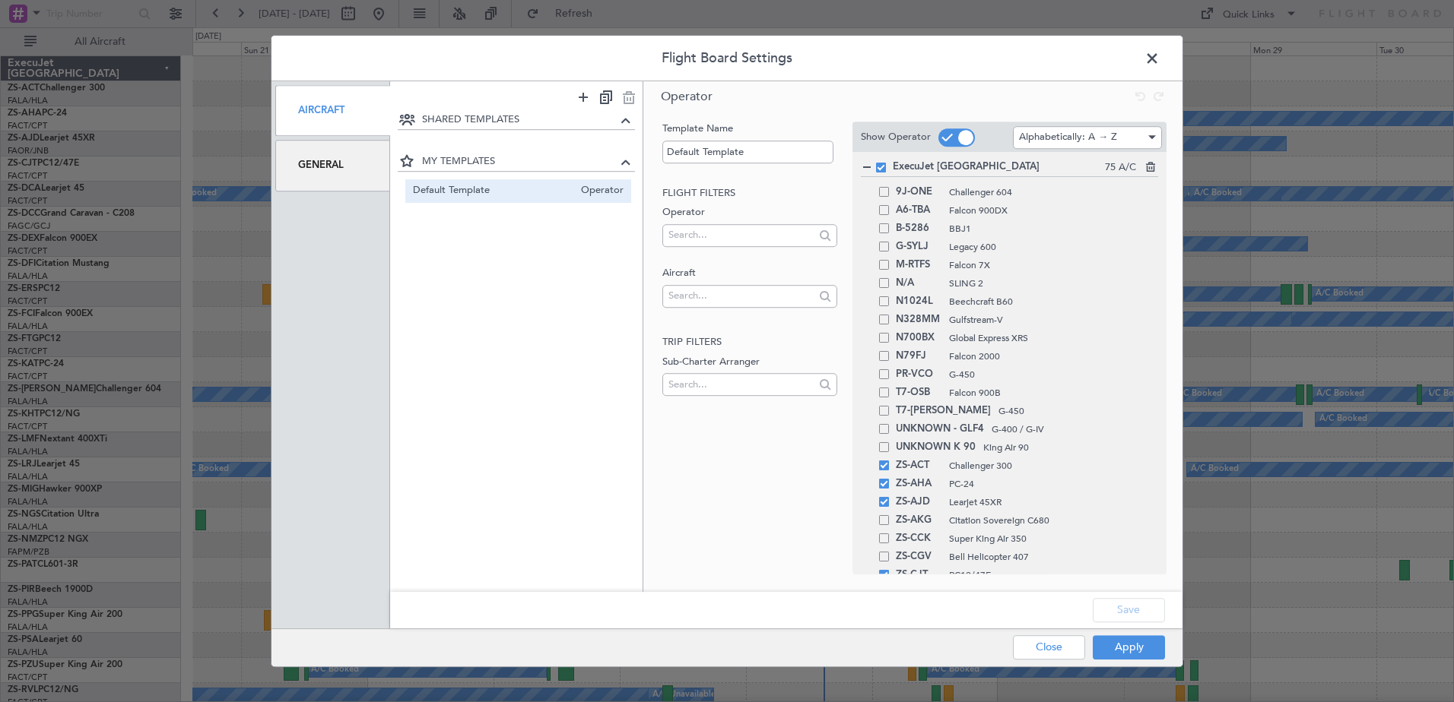
click at [347, 166] on div "General" at bounding box center [332, 165] width 115 height 51
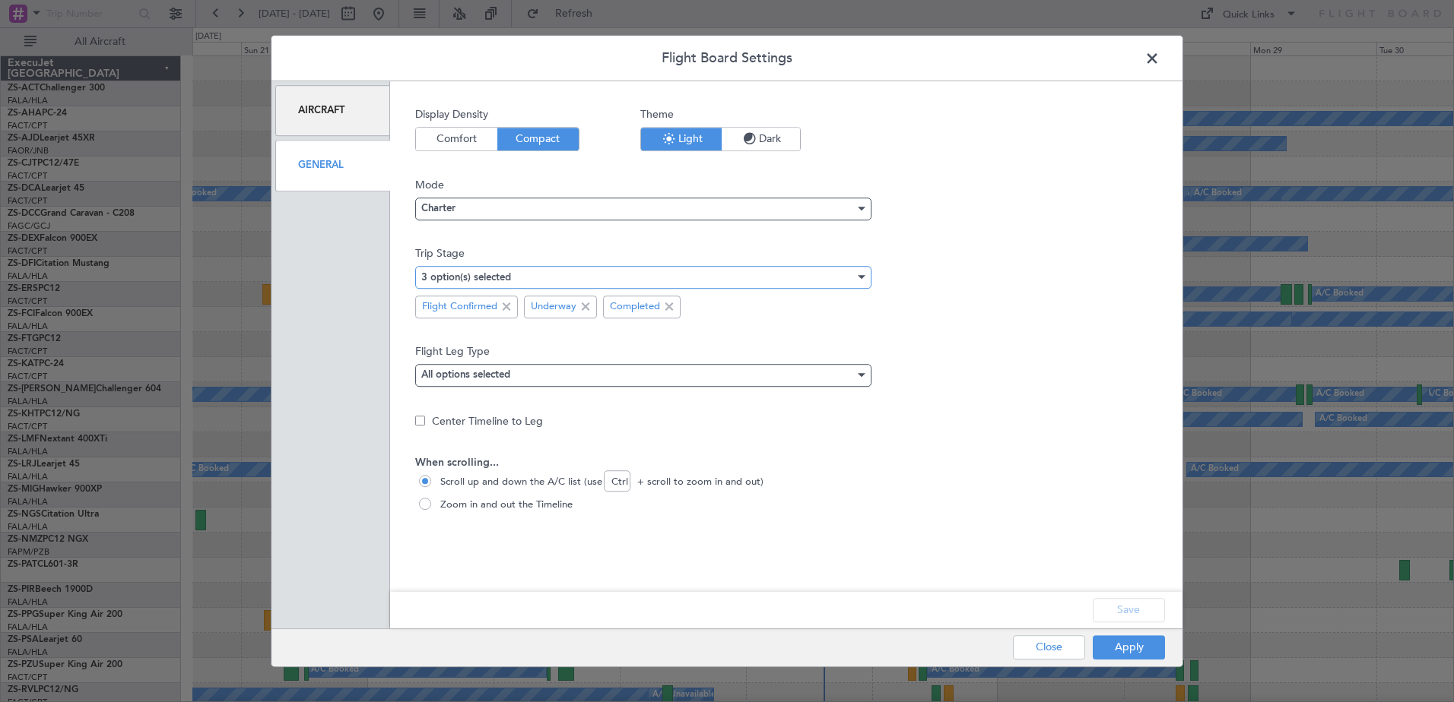
click at [543, 274] on div "3 option(s) selected" at bounding box center [637, 277] width 433 height 23
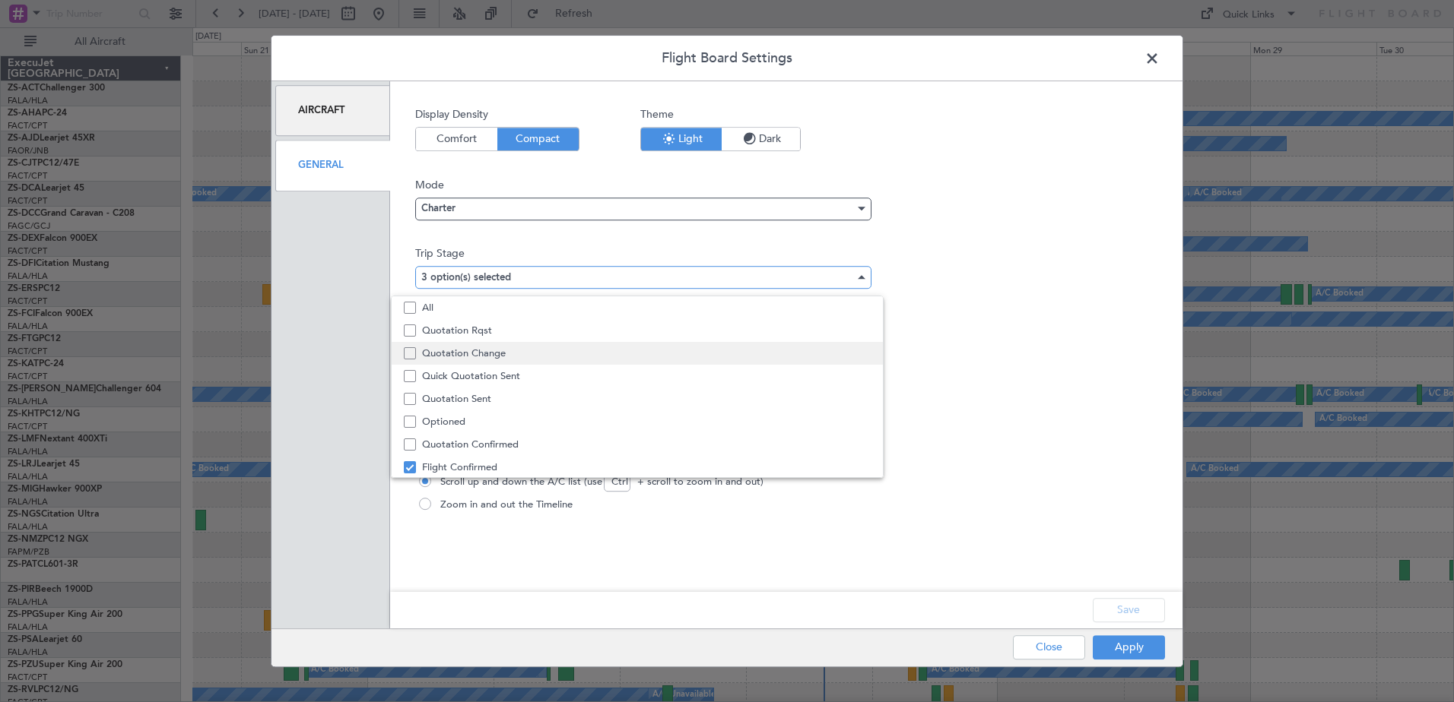
scroll to position [47, 0]
click at [526, 352] on span "Quotation Sent" at bounding box center [646, 352] width 449 height 23
click at [1126, 604] on div at bounding box center [727, 351] width 1454 height 702
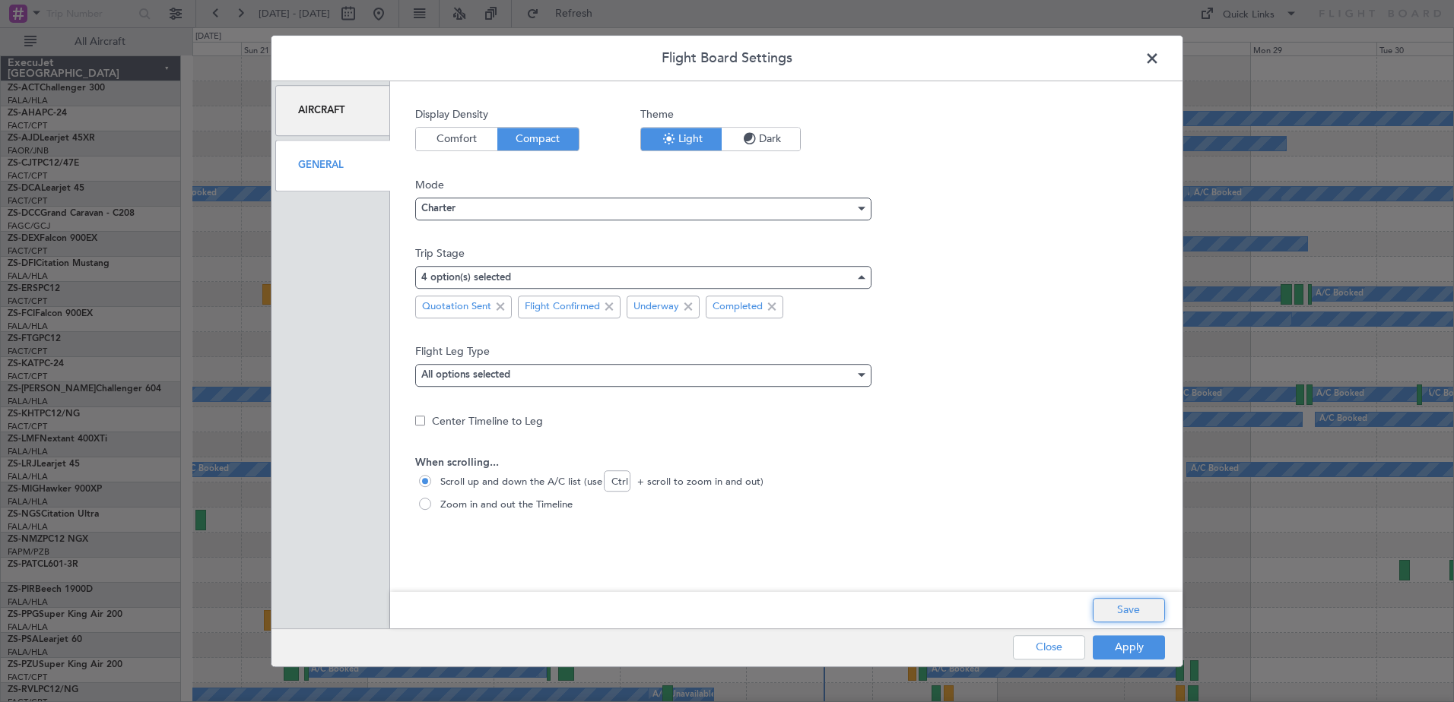
click at [1128, 617] on button "Save" at bounding box center [1128, 610] width 72 height 24
click at [1137, 652] on button "Apply" at bounding box center [1128, 648] width 72 height 24
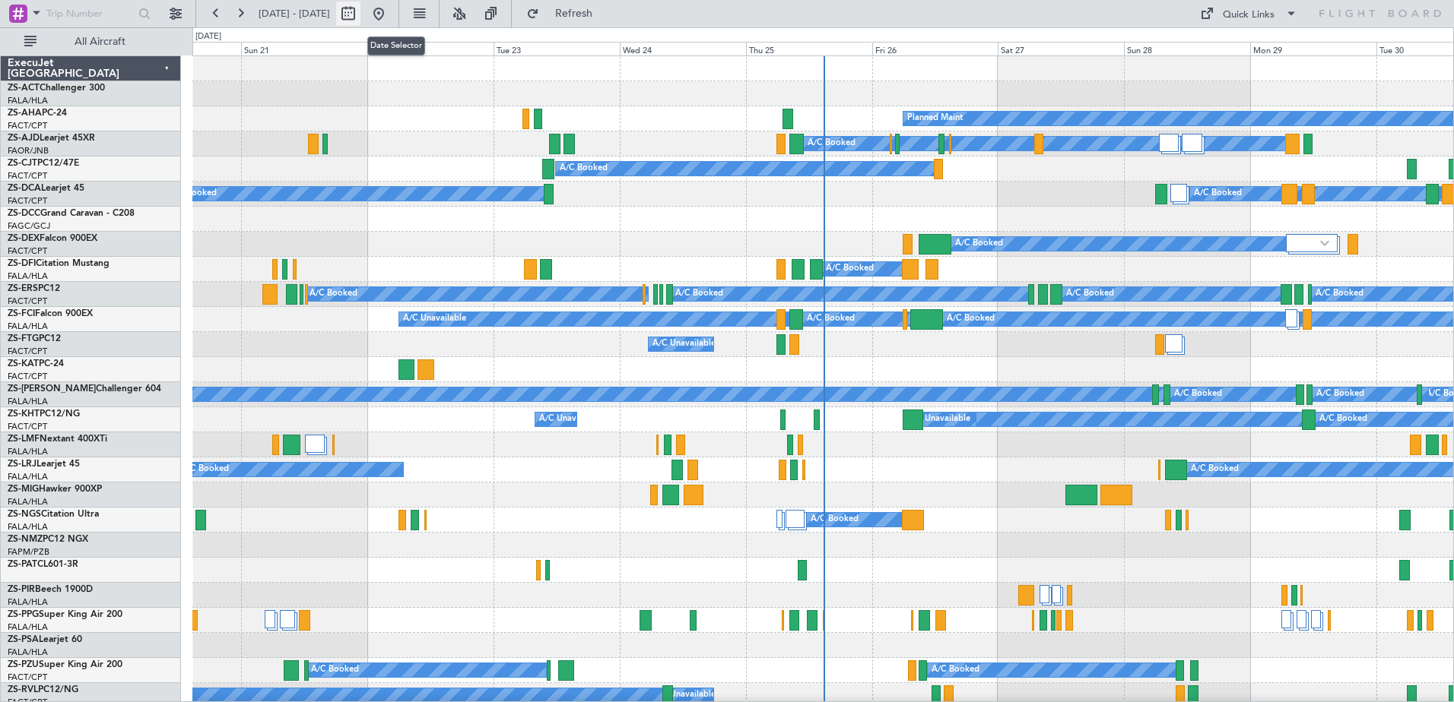
click at [360, 15] on button at bounding box center [348, 14] width 24 height 24
select select "9"
select select "2025"
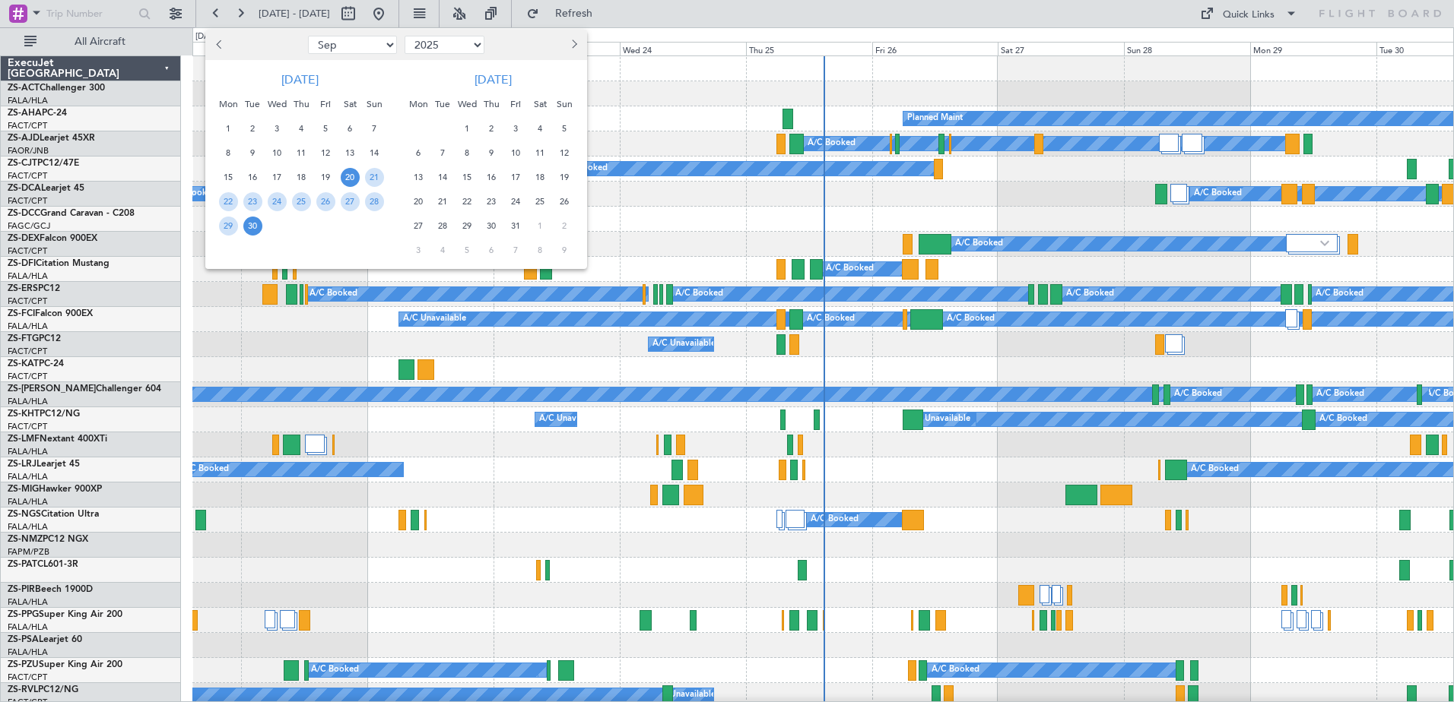
click at [565, 174] on span "19" at bounding box center [564, 177] width 19 height 19
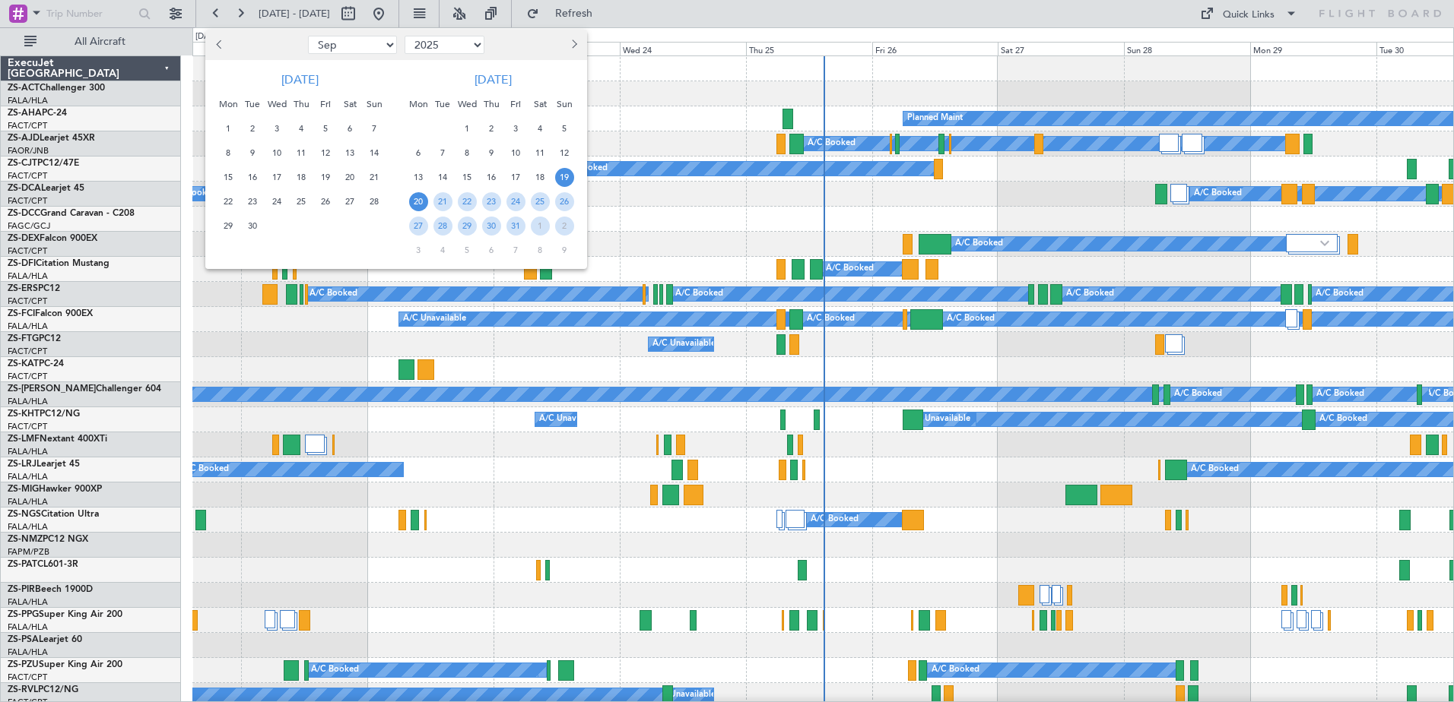
click at [417, 202] on span "20" at bounding box center [418, 201] width 19 height 19
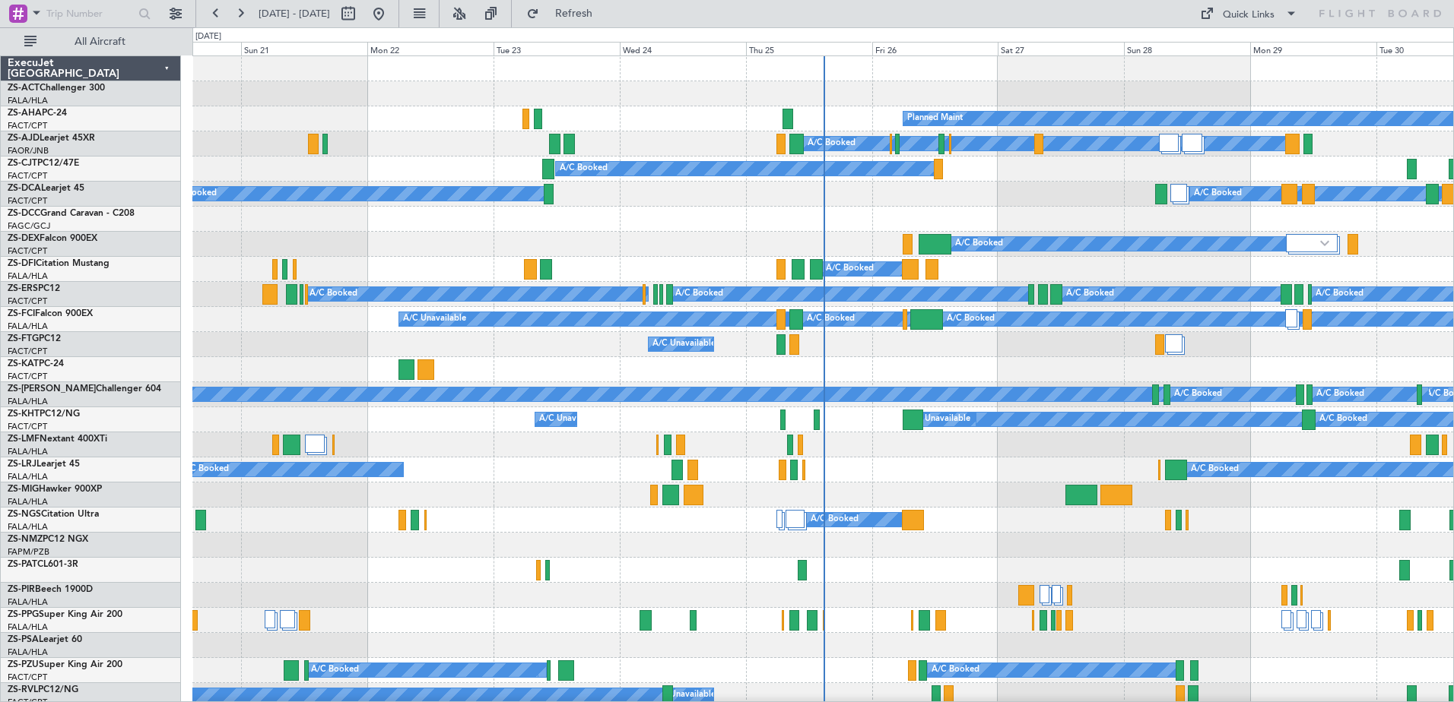
select select "10"
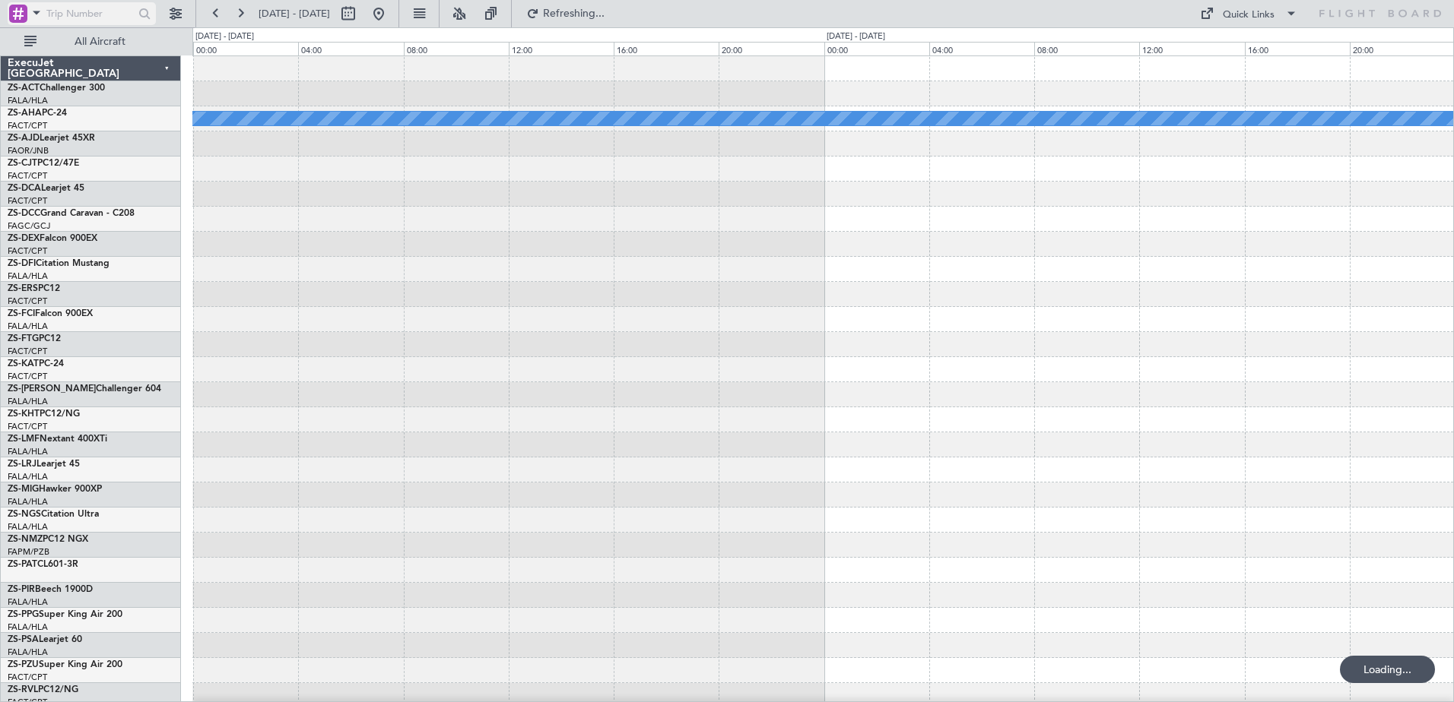
click at [27, 14] on div at bounding box center [18, 14] width 18 height 18
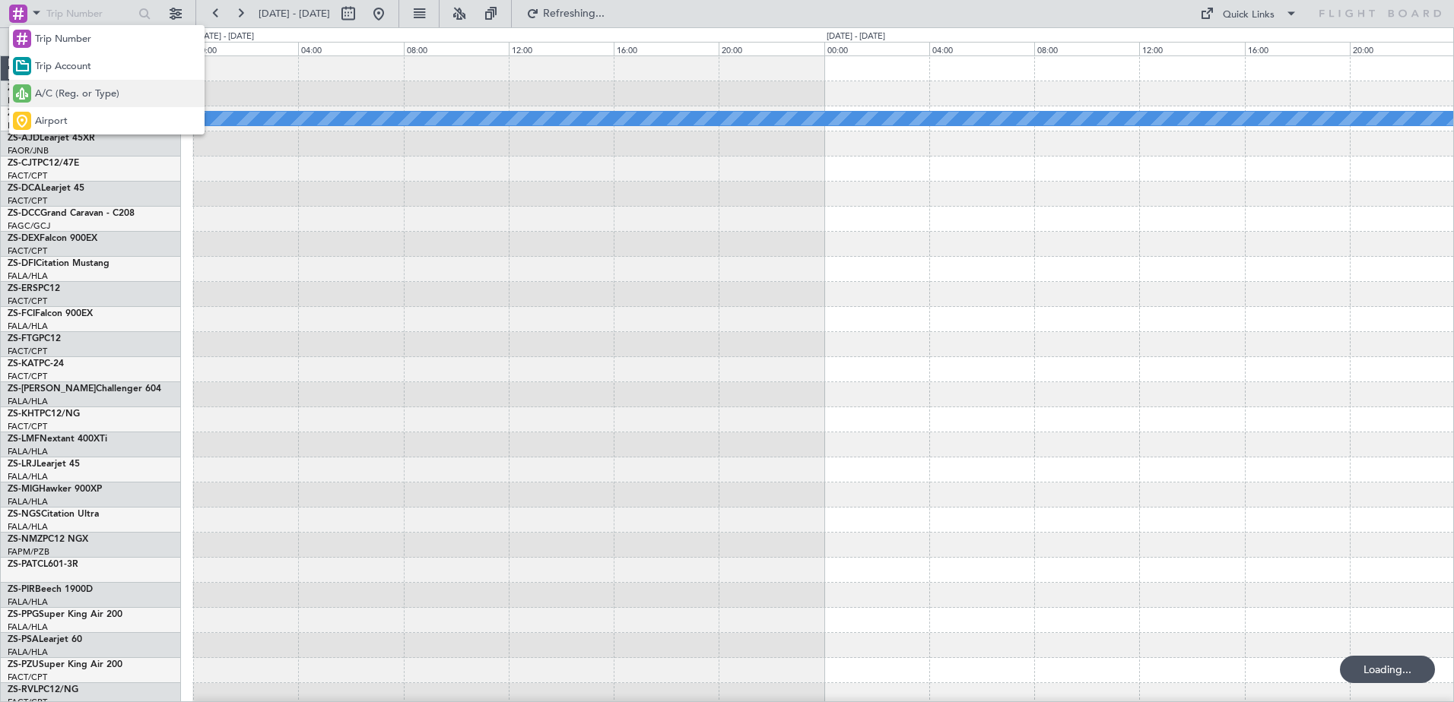
drag, startPoint x: 96, startPoint y: 90, endPoint x: 87, endPoint y: 17, distance: 74.3
click at [96, 88] on span "A/C (Reg. or Type)" at bounding box center [77, 94] width 84 height 15
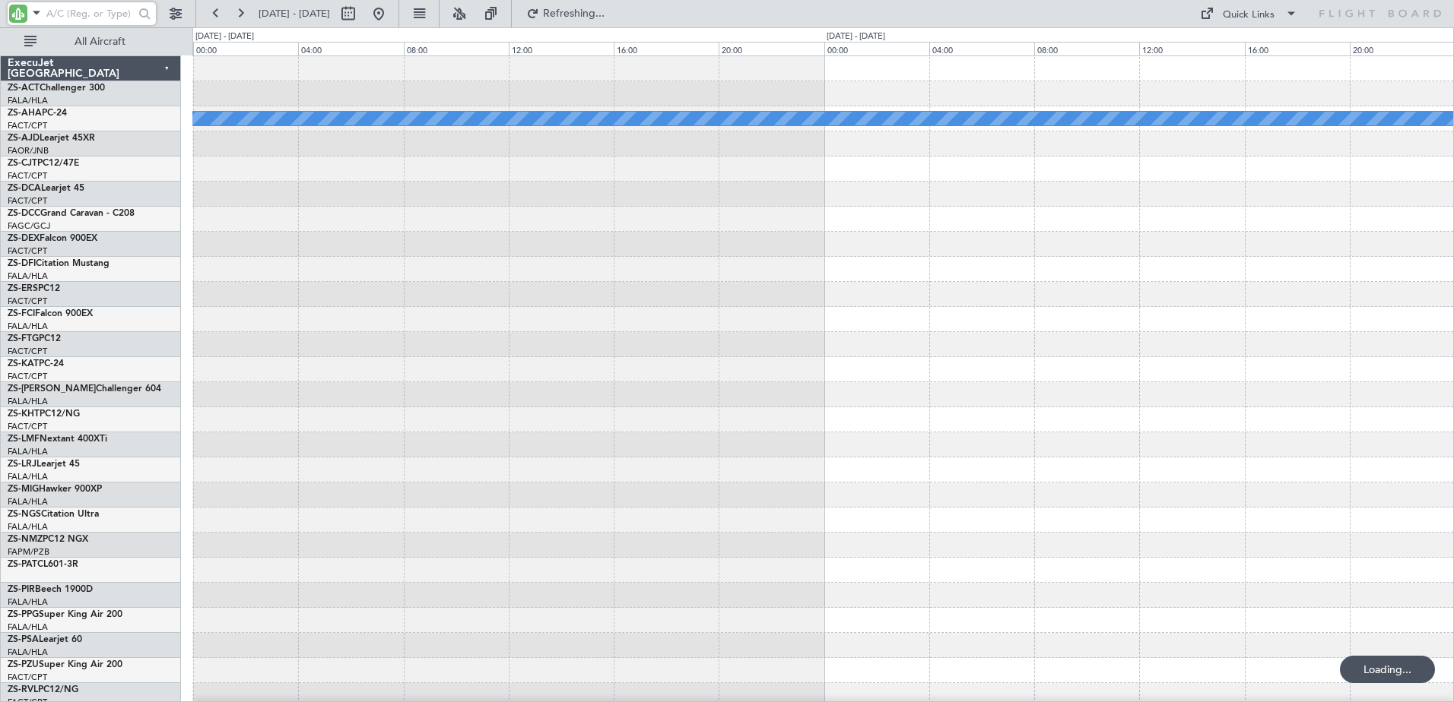
click at [84, 11] on input "text" at bounding box center [89, 13] width 87 height 23
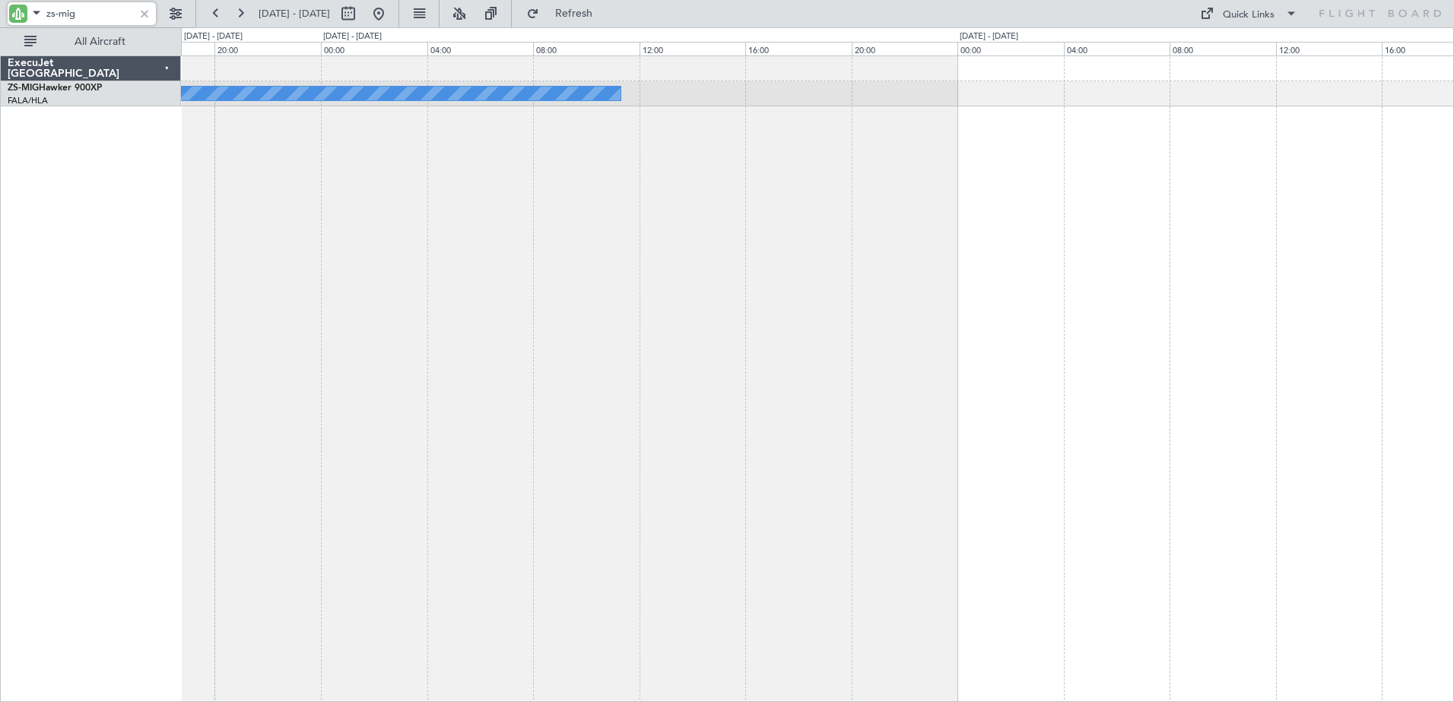
click at [686, 157] on div "A/C Booked A/C Booked A/C Booked A/C Booked FALA 04:05 Z FMMS 07:30 Z" at bounding box center [817, 378] width 1273 height 647
type input "zs-mig"
click at [182, 14] on button at bounding box center [175, 14] width 24 height 24
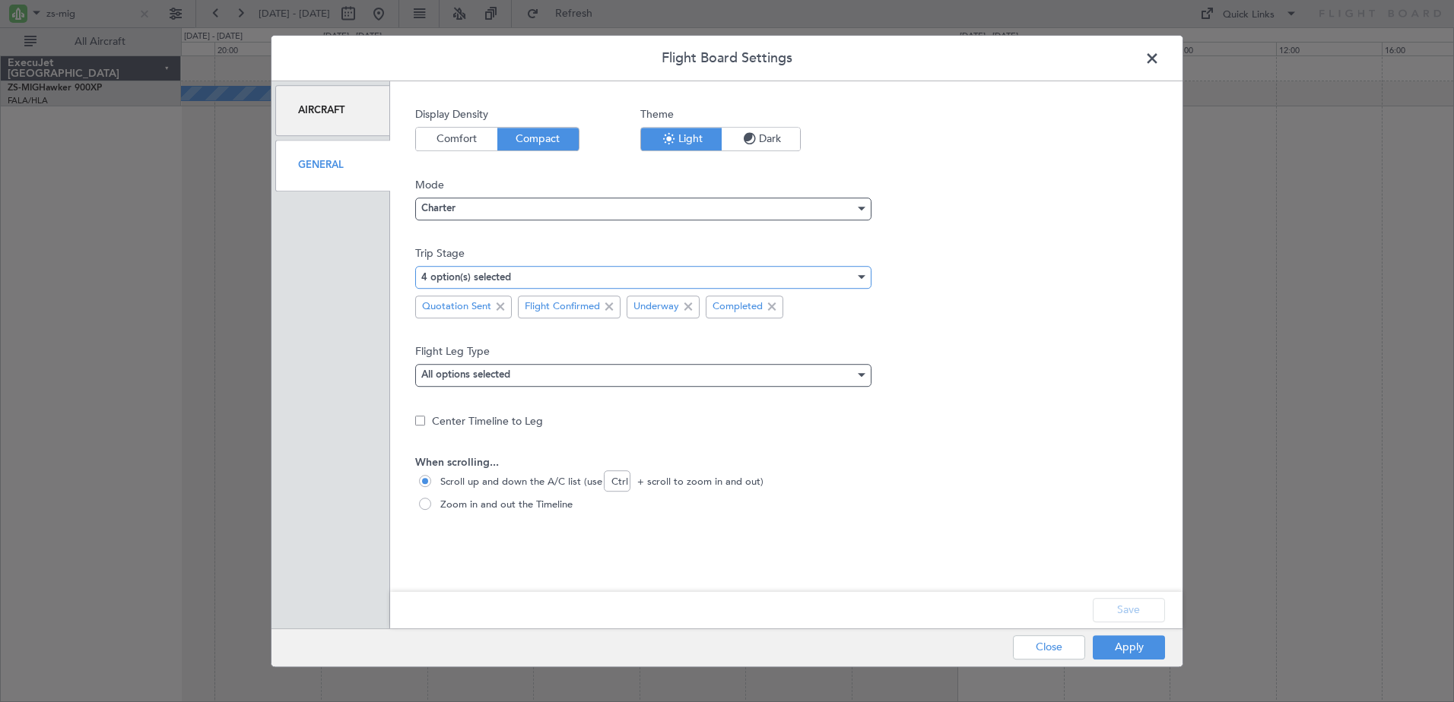
click at [504, 284] on div "4 option(s) selected" at bounding box center [637, 277] width 433 height 23
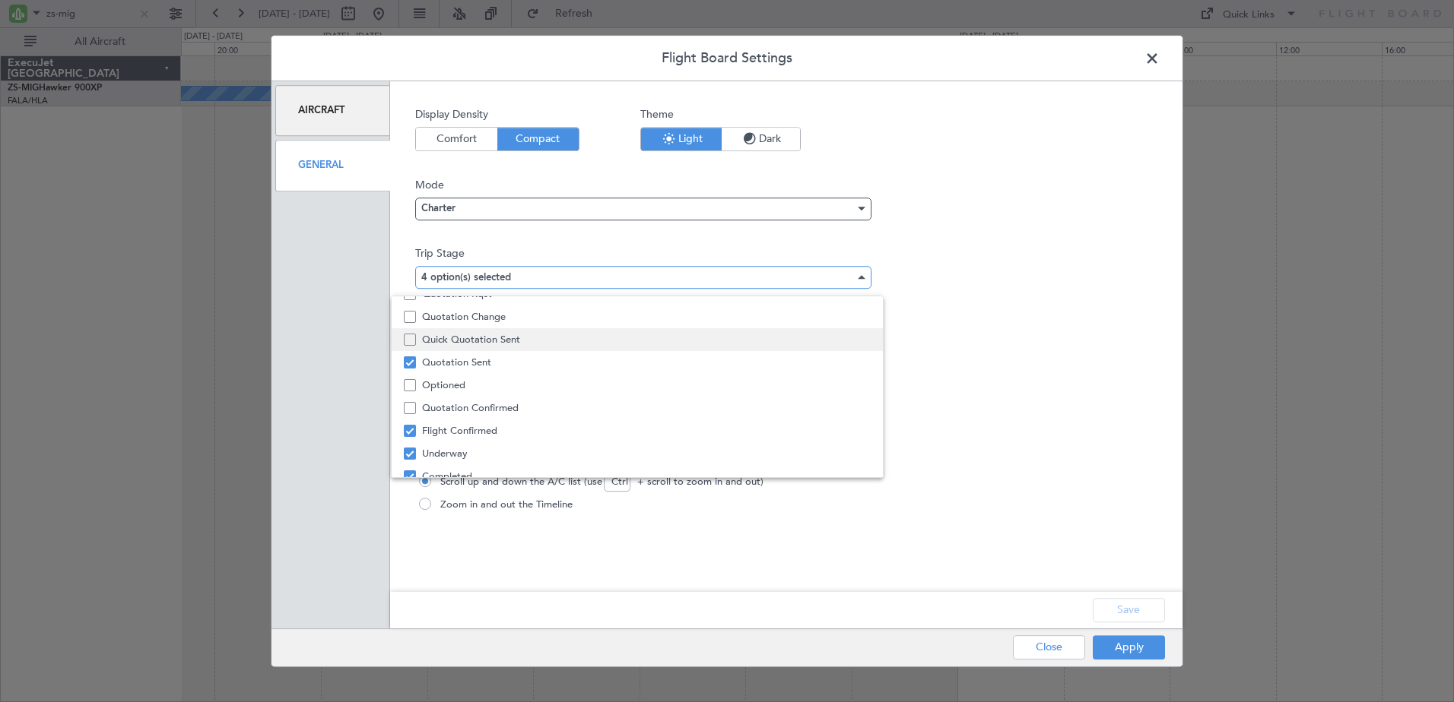
scroll to position [0, 0]
click at [466, 332] on span "Quotation Rqst" at bounding box center [646, 330] width 449 height 23
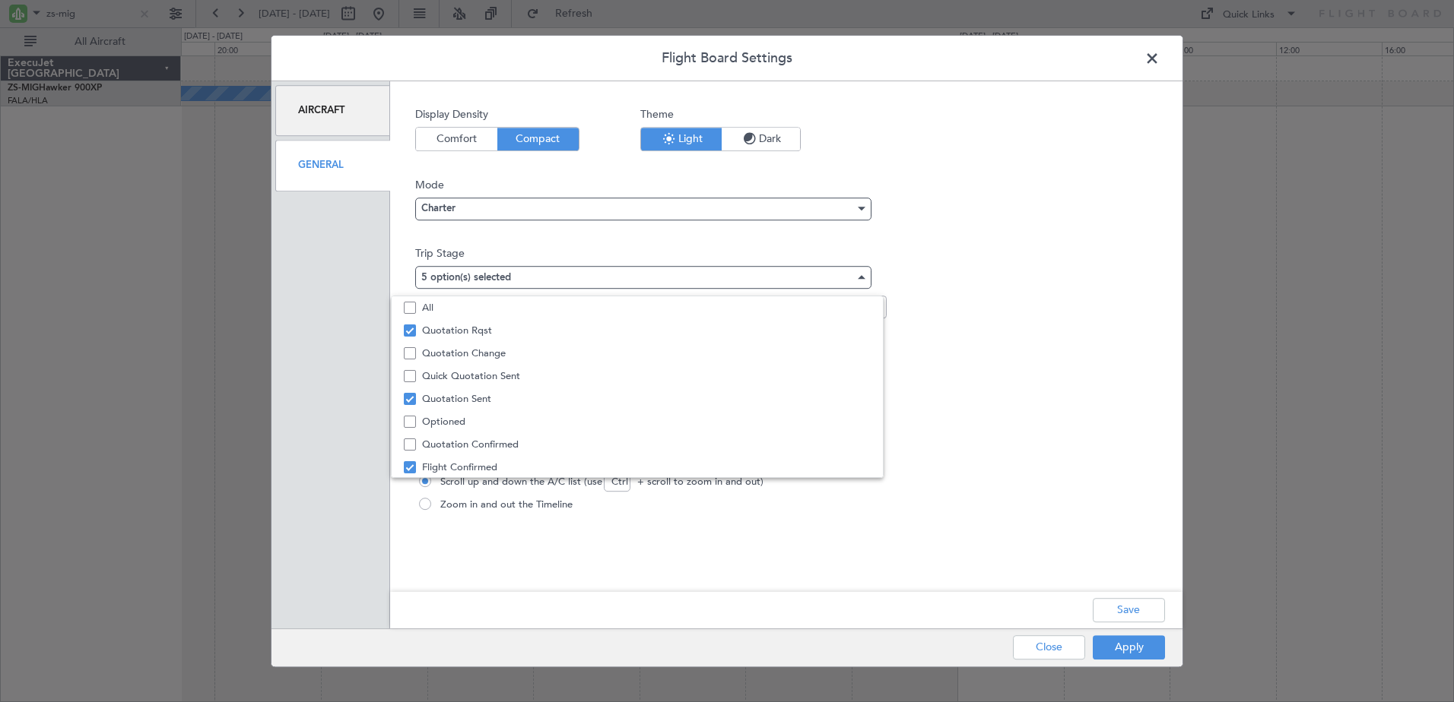
click at [1121, 606] on div at bounding box center [727, 351] width 1454 height 702
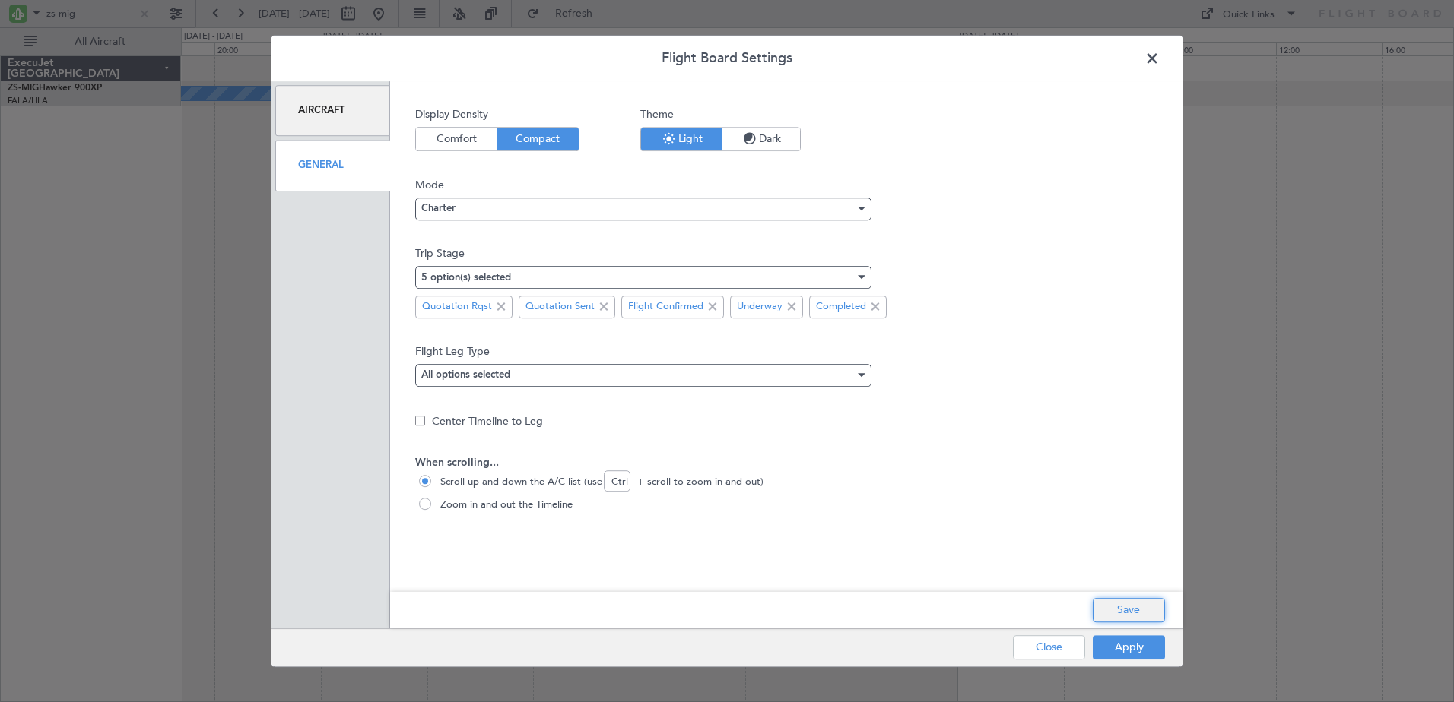
click at [1124, 611] on button "Save" at bounding box center [1128, 610] width 72 height 24
click at [1128, 652] on button "Apply" at bounding box center [1128, 648] width 72 height 24
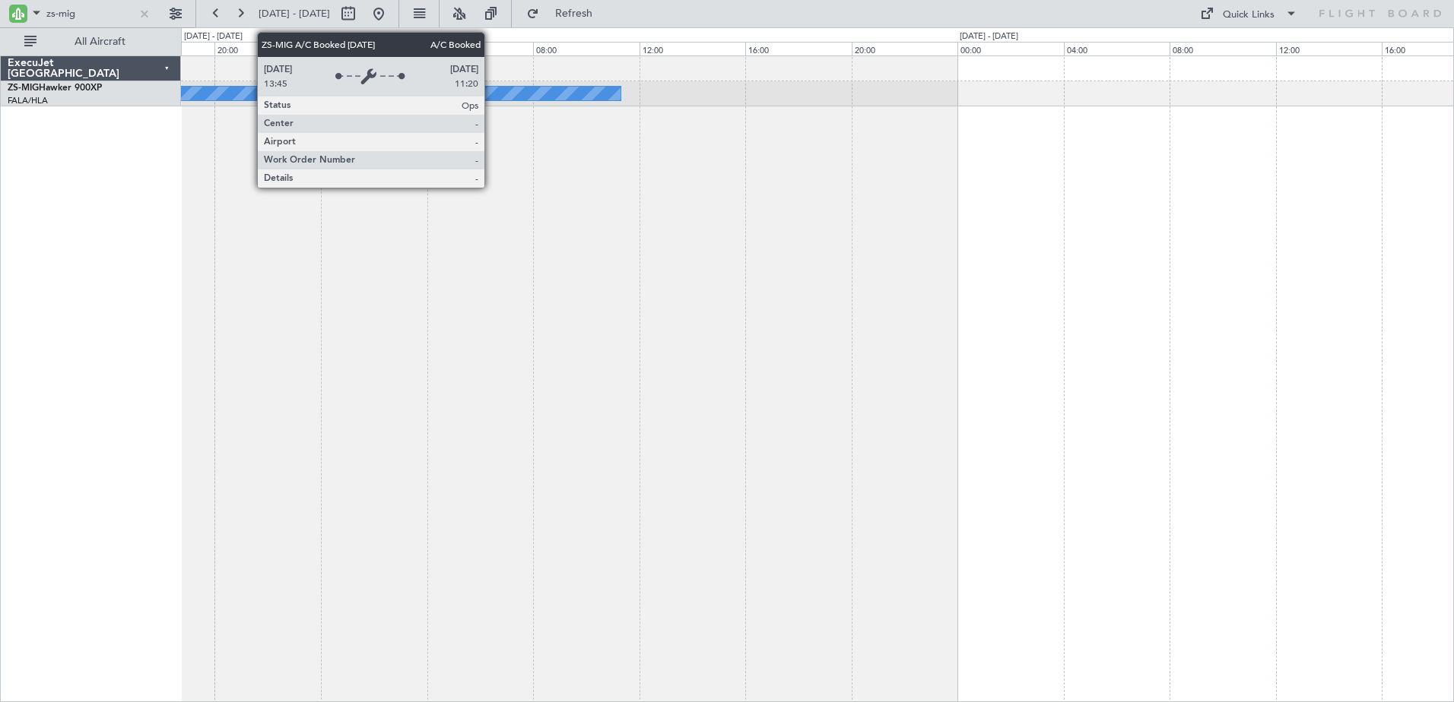
click at [491, 93] on div "A/C Booked" at bounding box center [15, 94] width 1207 height 14
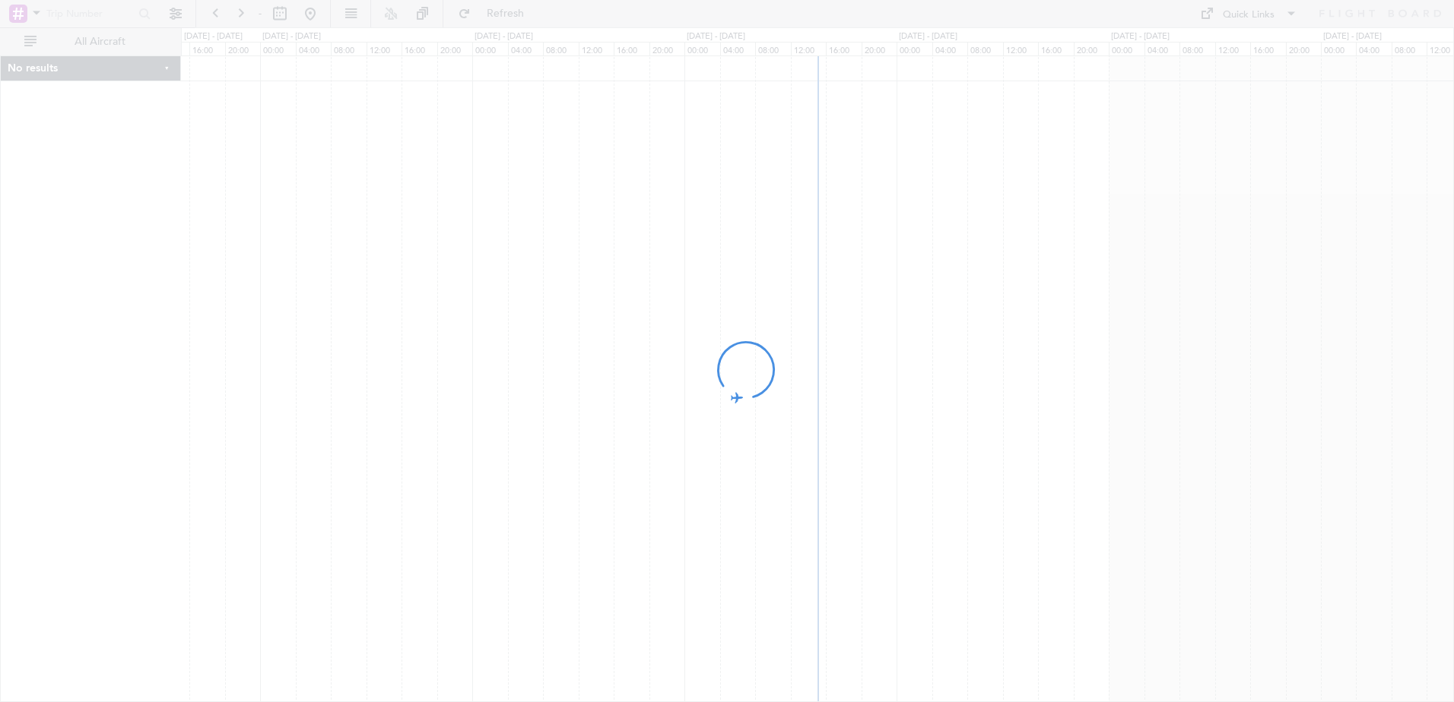
drag, startPoint x: 640, startPoint y: 223, endPoint x: 1233, endPoint y: 261, distance: 594.2
click at [1247, 260] on div at bounding box center [727, 351] width 1454 height 702
drag, startPoint x: 564, startPoint y: 233, endPoint x: 584, endPoint y: 197, distance: 40.8
click at [738, 228] on div at bounding box center [727, 351] width 1454 height 702
click at [271, 12] on div at bounding box center [727, 351] width 1454 height 702
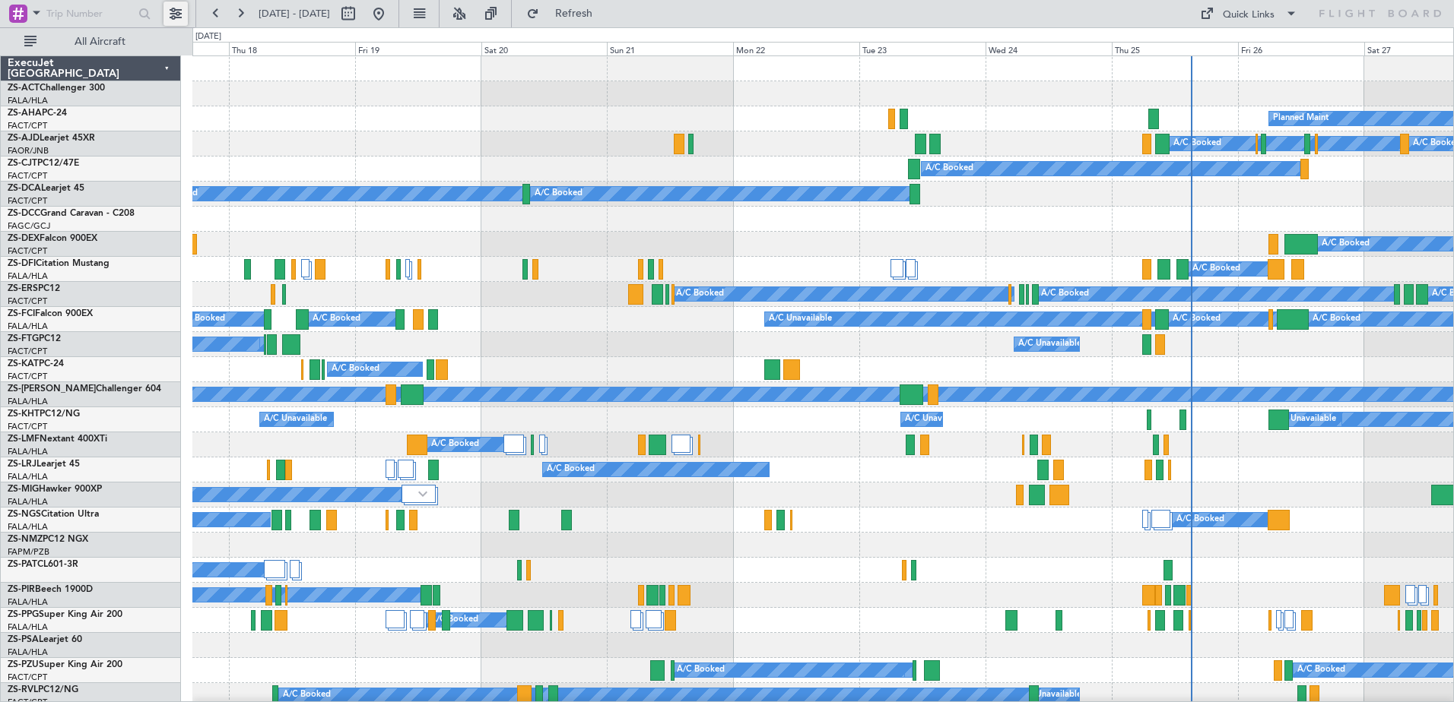
click at [179, 10] on button at bounding box center [175, 14] width 24 height 24
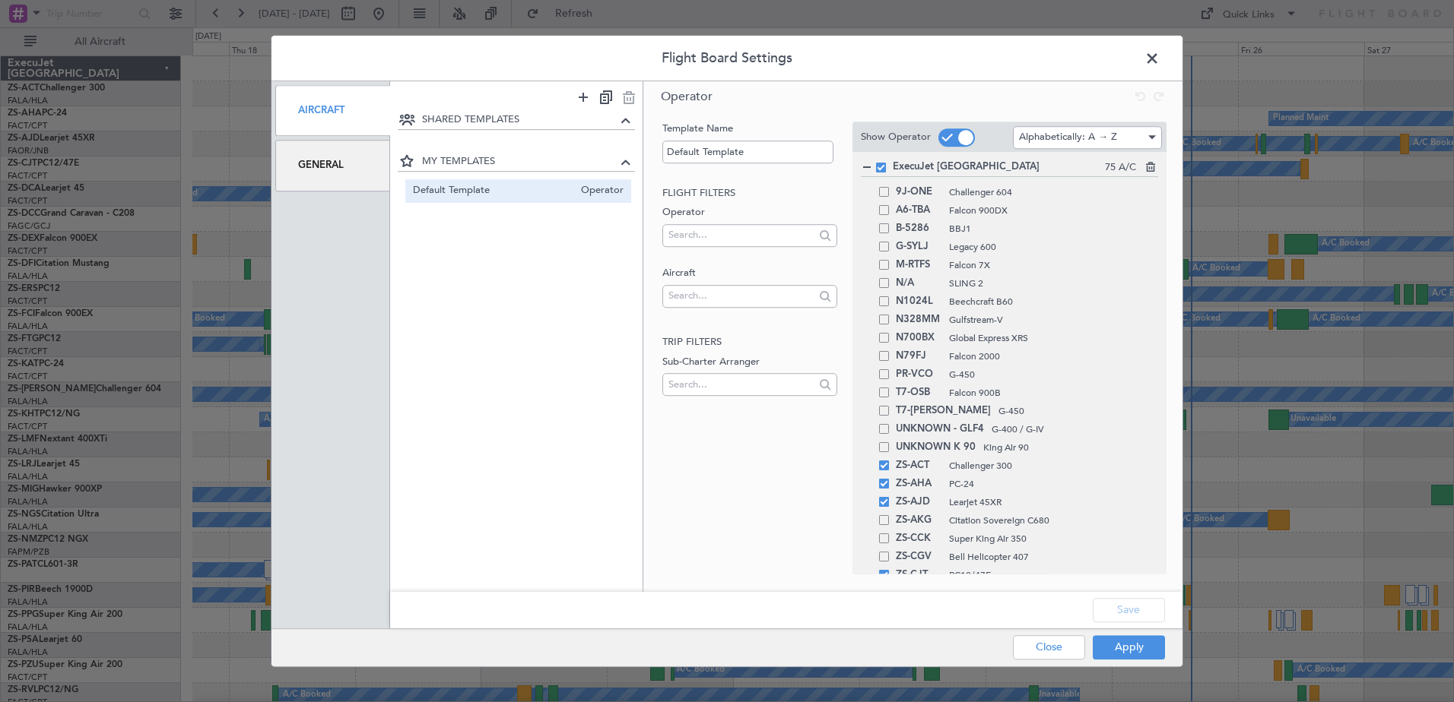
click at [327, 169] on div "General" at bounding box center [332, 165] width 115 height 51
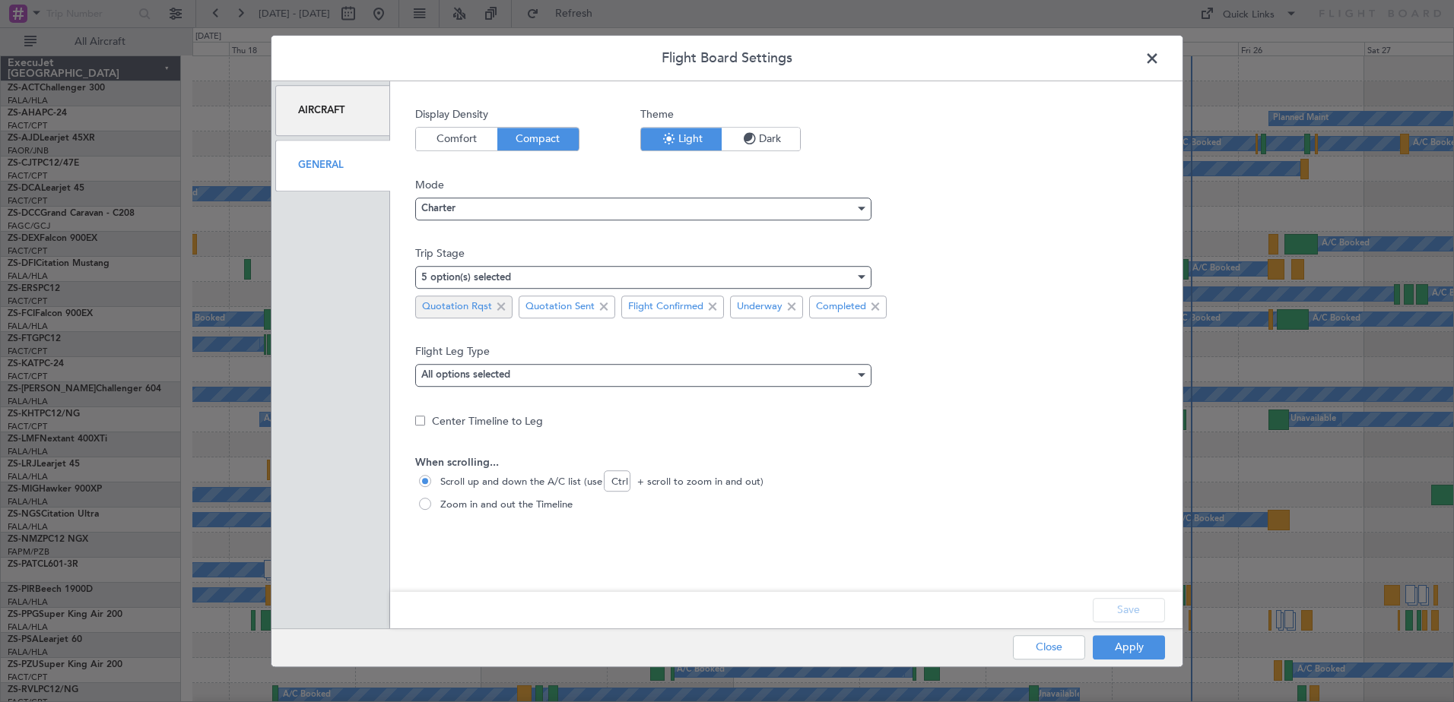
click at [501, 305] on span at bounding box center [501, 307] width 18 height 18
click at [504, 307] on span at bounding box center [500, 307] width 18 height 18
click at [1145, 609] on button "Save" at bounding box center [1128, 610] width 72 height 24
click at [1130, 645] on button "Apply" at bounding box center [1128, 648] width 72 height 24
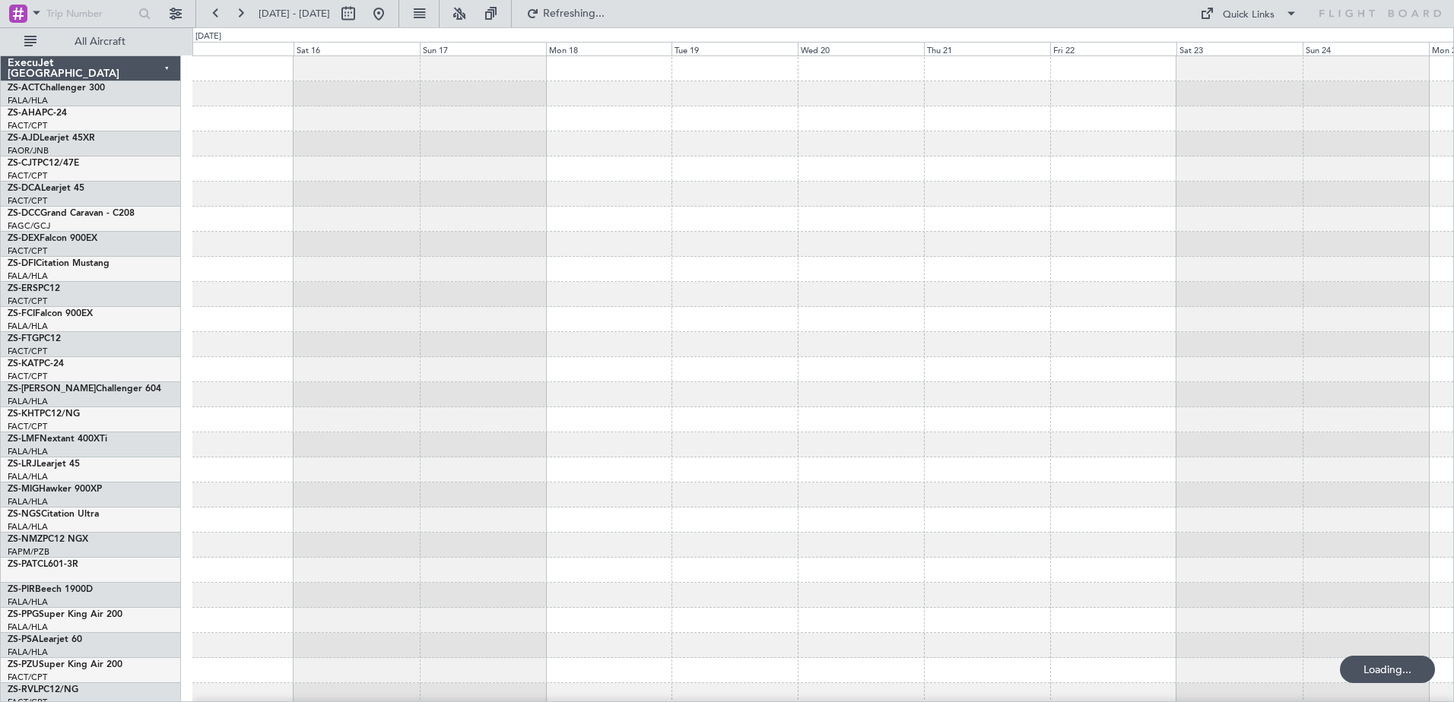
click at [1130, 239] on div at bounding box center [822, 683] width 1260 height 1254
